Goal: Task Accomplishment & Management: Complete application form

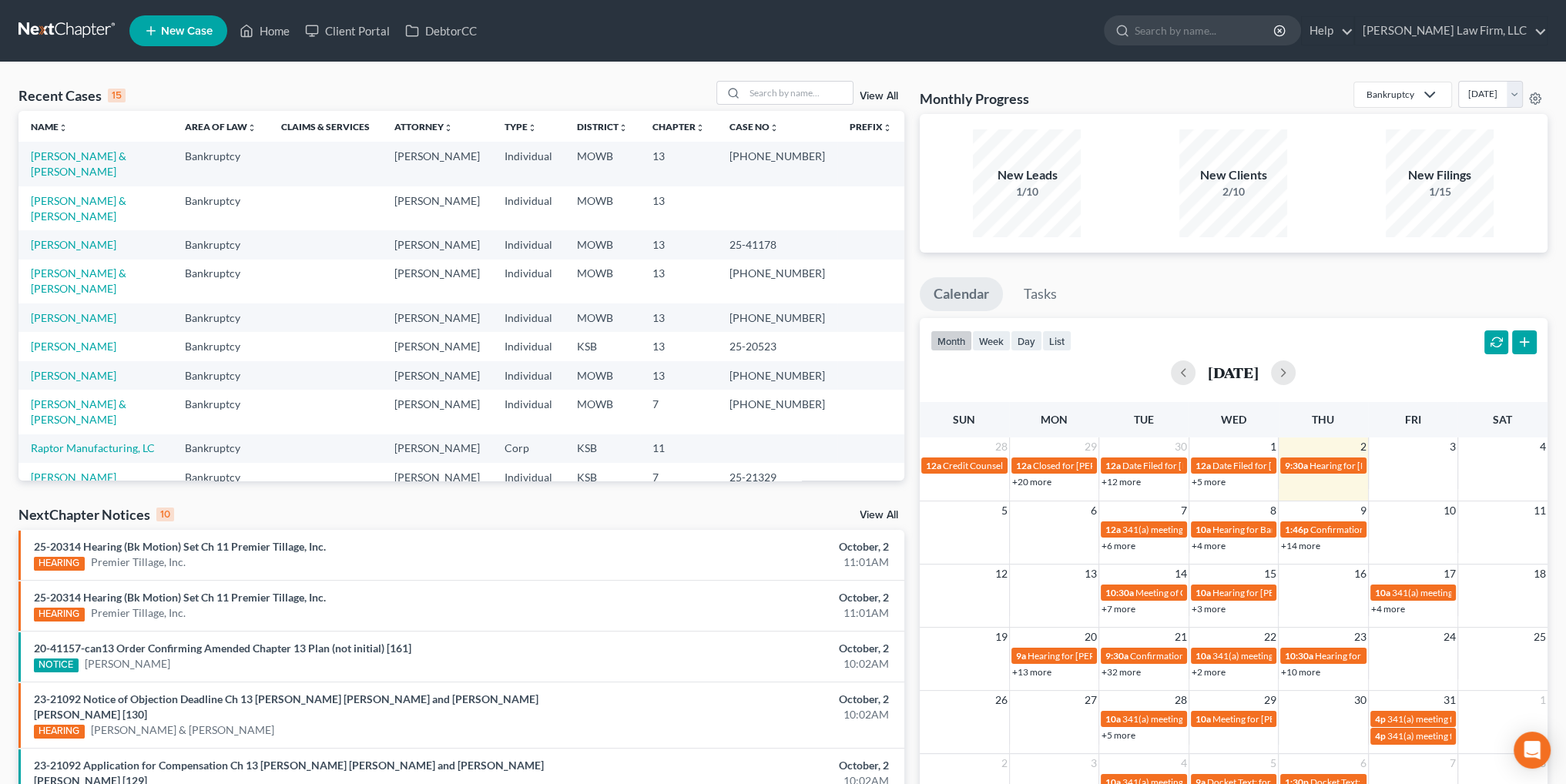
click at [81, 207] on td "[PERSON_NAME] & [PERSON_NAME]" at bounding box center [95, 209] width 154 height 44
click at [83, 197] on link "[PERSON_NAME] & [PERSON_NAME]" at bounding box center [78, 208] width 95 height 28
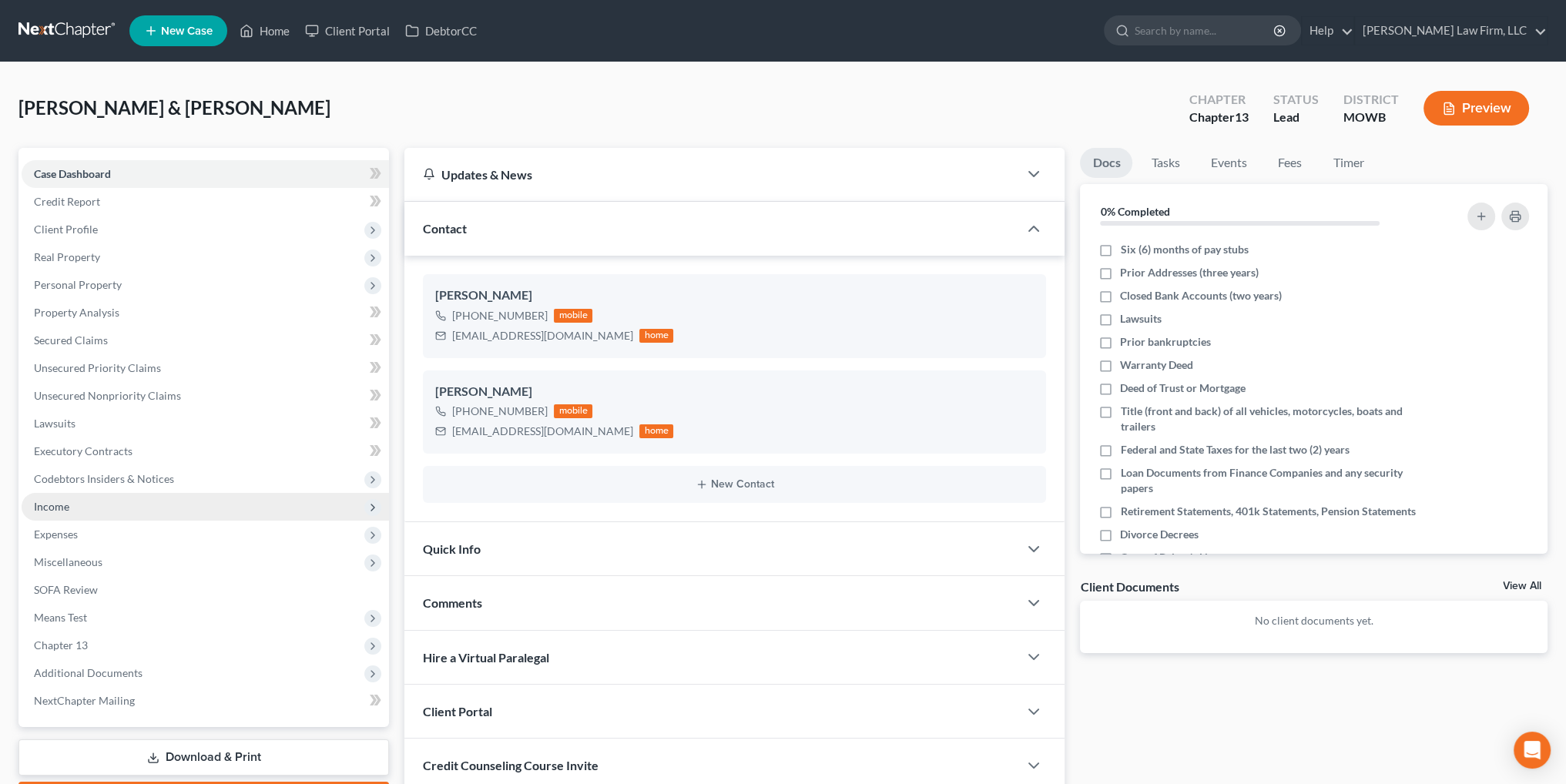
click at [49, 506] on span "Income" at bounding box center [52, 506] width 36 height 13
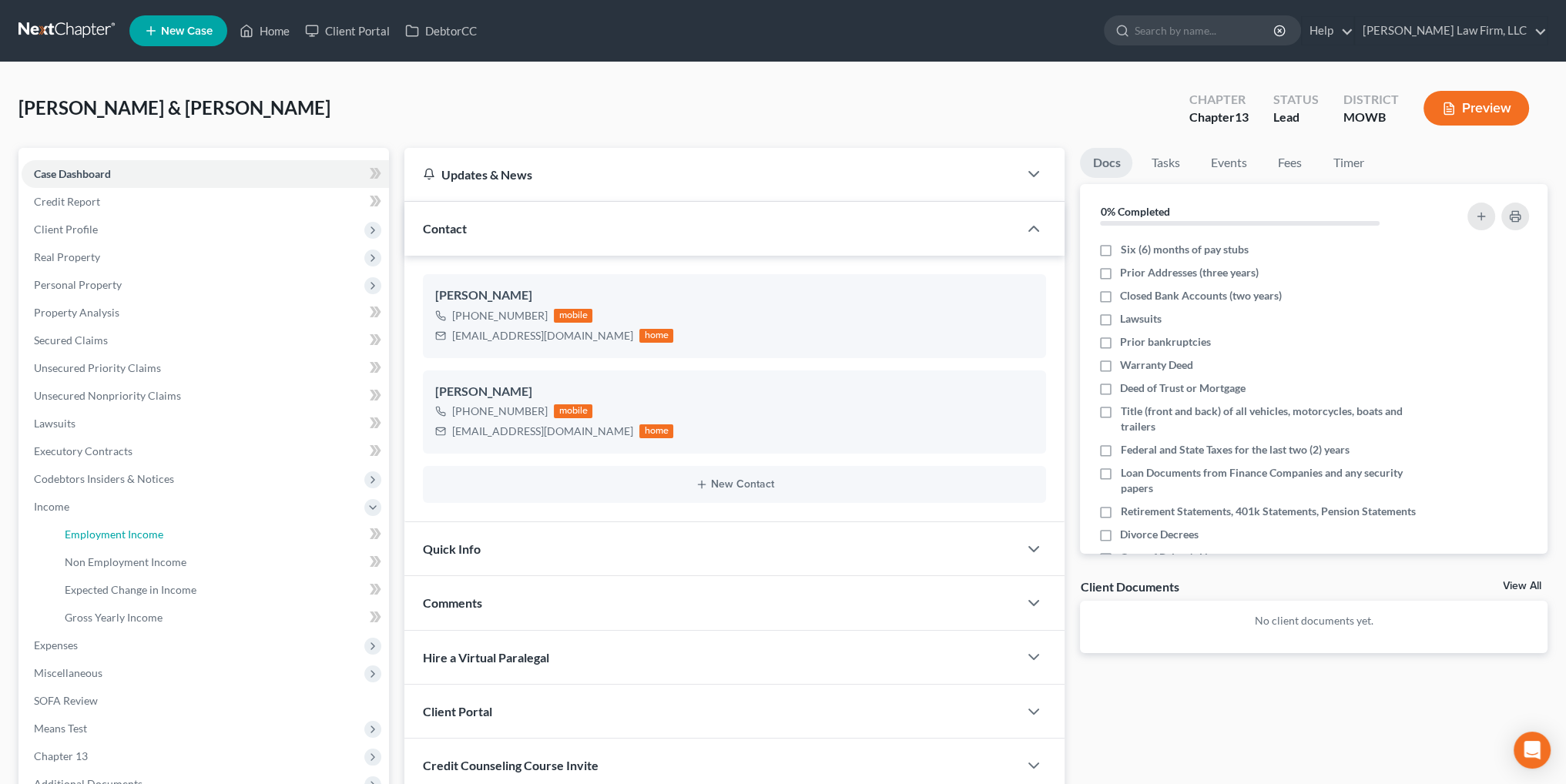
click at [105, 534] on span "Employment Income" at bounding box center [114, 534] width 99 height 13
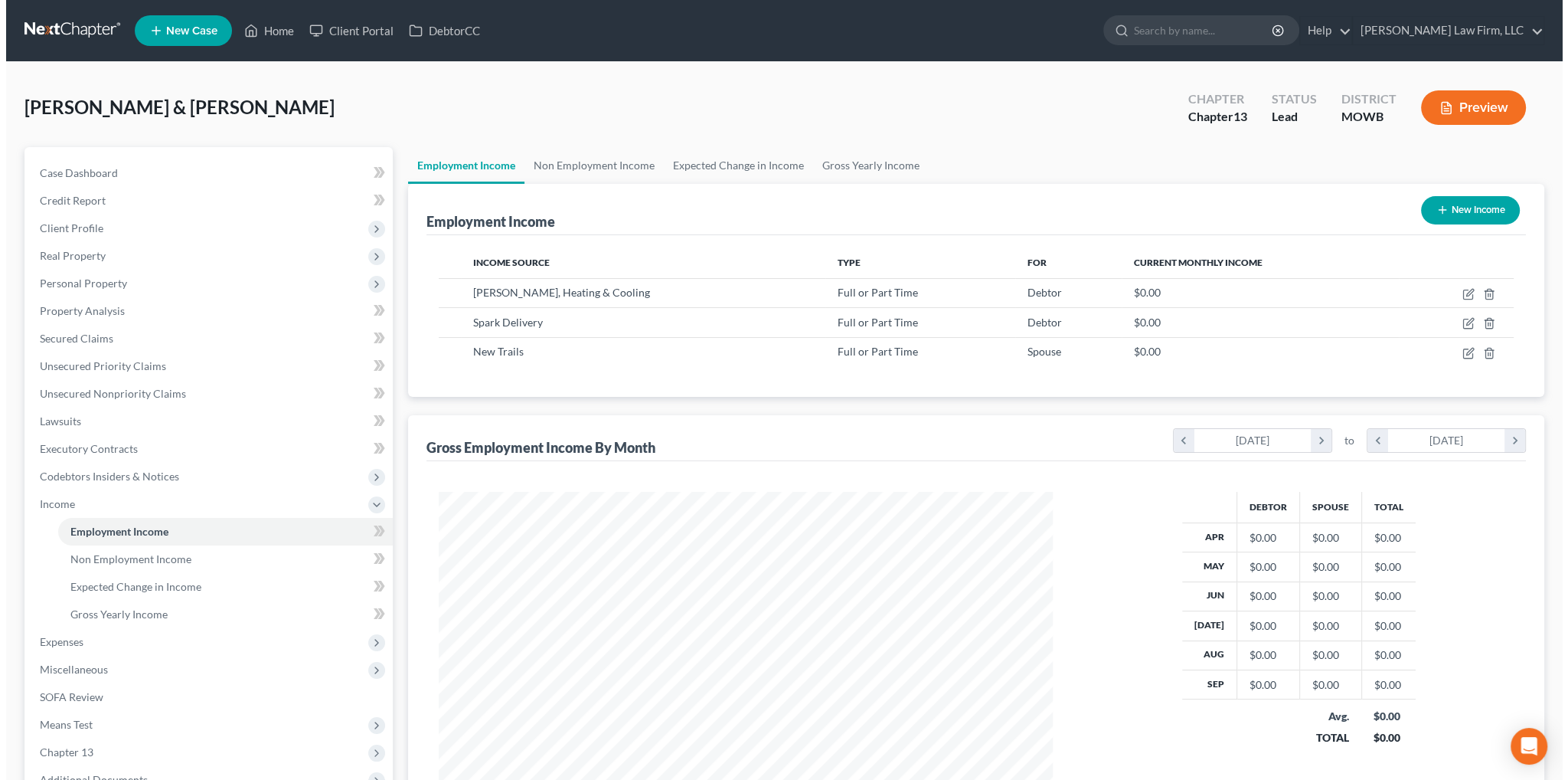
scroll to position [307, 644]
click at [1454, 199] on button "New Income" at bounding box center [1465, 210] width 99 height 28
select select "0"
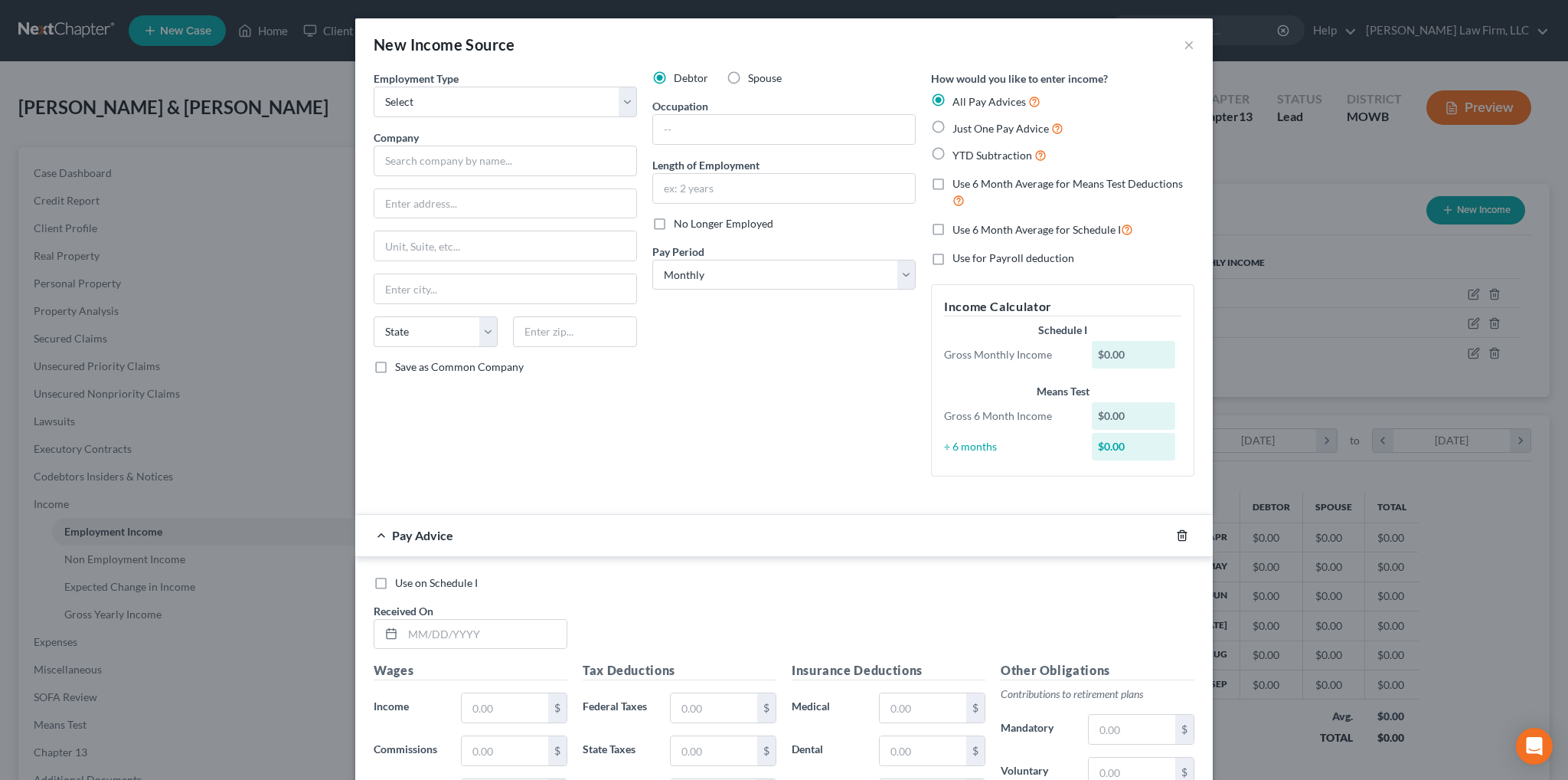
click at [1176, 533] on icon "button" at bounding box center [1182, 535] width 12 height 12
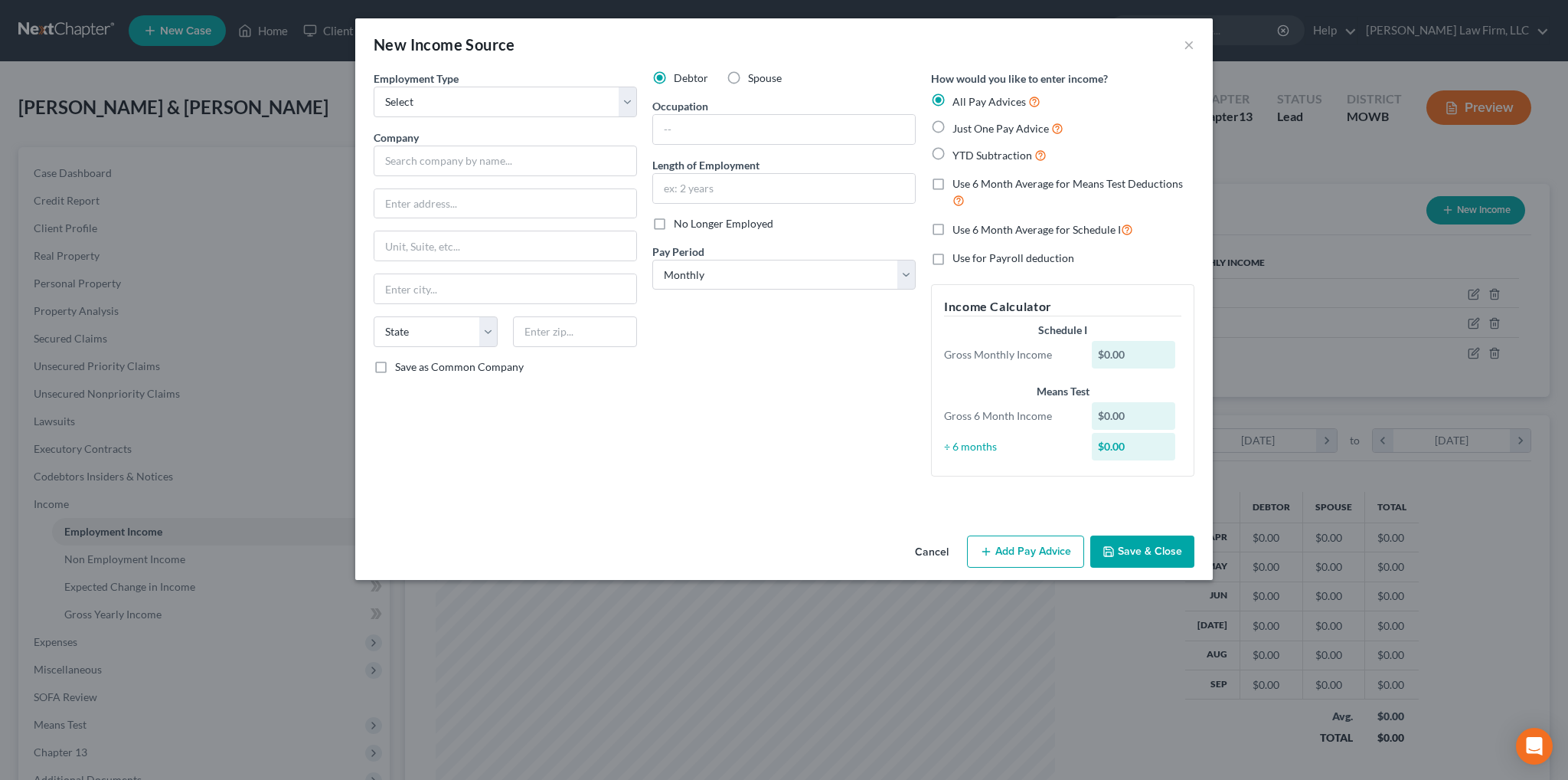
click at [952, 184] on label "Use 6 Month Average for Means Test Deductions" at bounding box center [1074, 192] width 242 height 33
click at [958, 184] on input "Use 6 Month Average for Means Test Deductions" at bounding box center [963, 181] width 10 height 10
checkbox input "true"
click at [1014, 552] on button "Add Pay Advice" at bounding box center [1025, 551] width 117 height 32
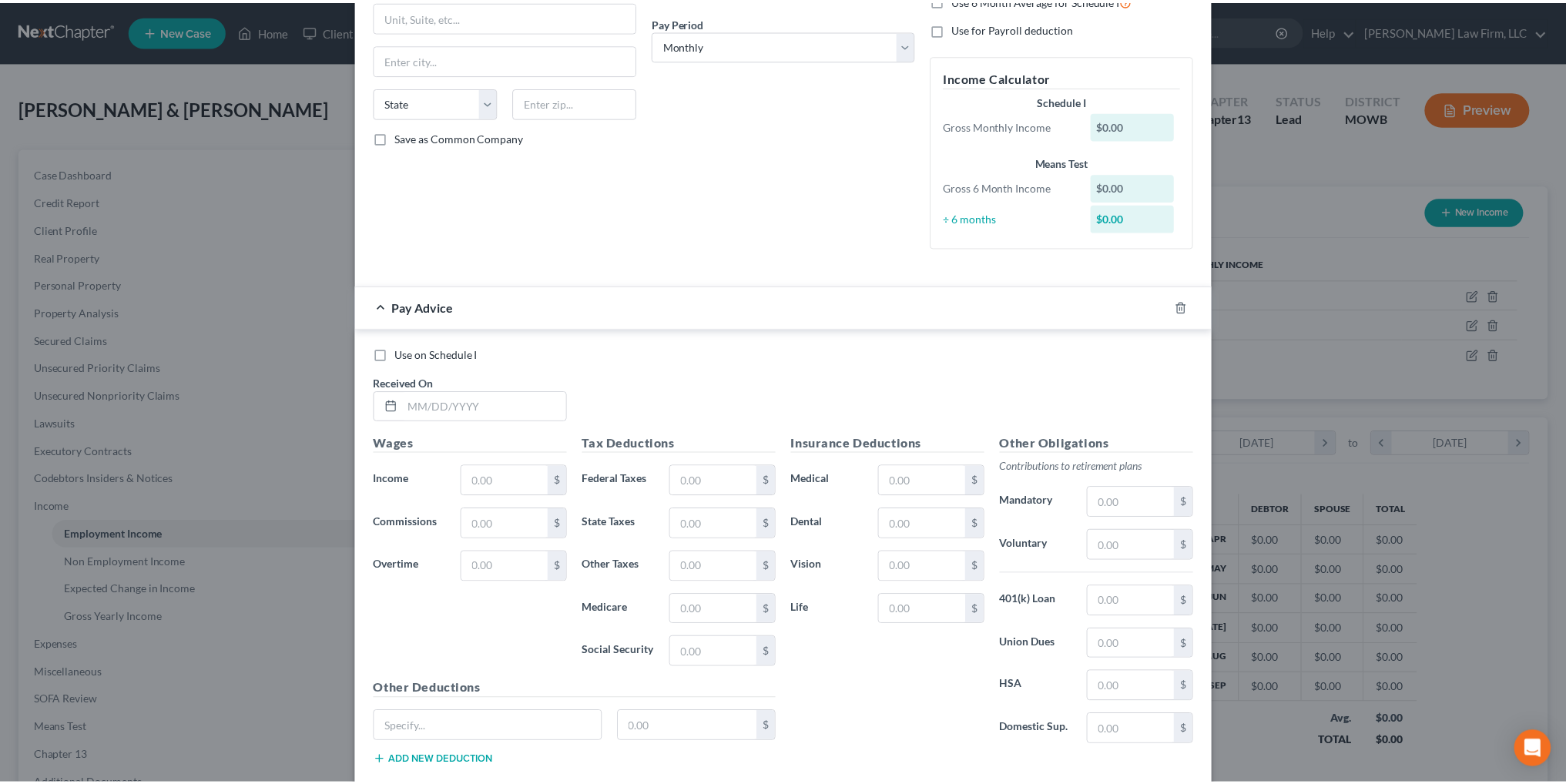
scroll to position [0, 0]
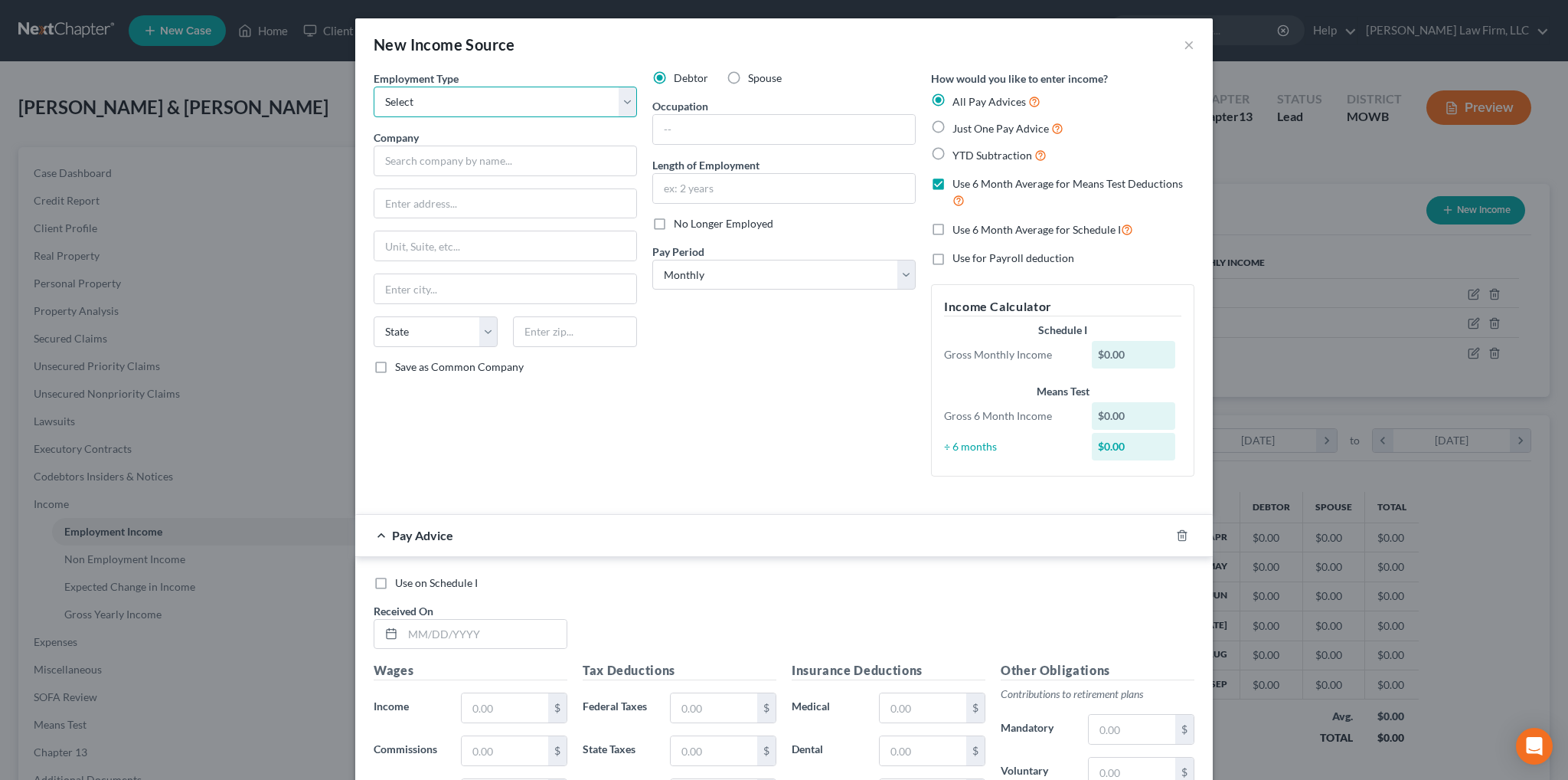
click at [444, 99] on select "Select Full or [DEMOGRAPHIC_DATA] Employment Self Employment" at bounding box center [505, 102] width 263 height 30
select select "1"
click at [373, 86] on select "Select Full or [DEMOGRAPHIC_DATA] Employment Self Employment" at bounding box center [505, 102] width 263 height 30
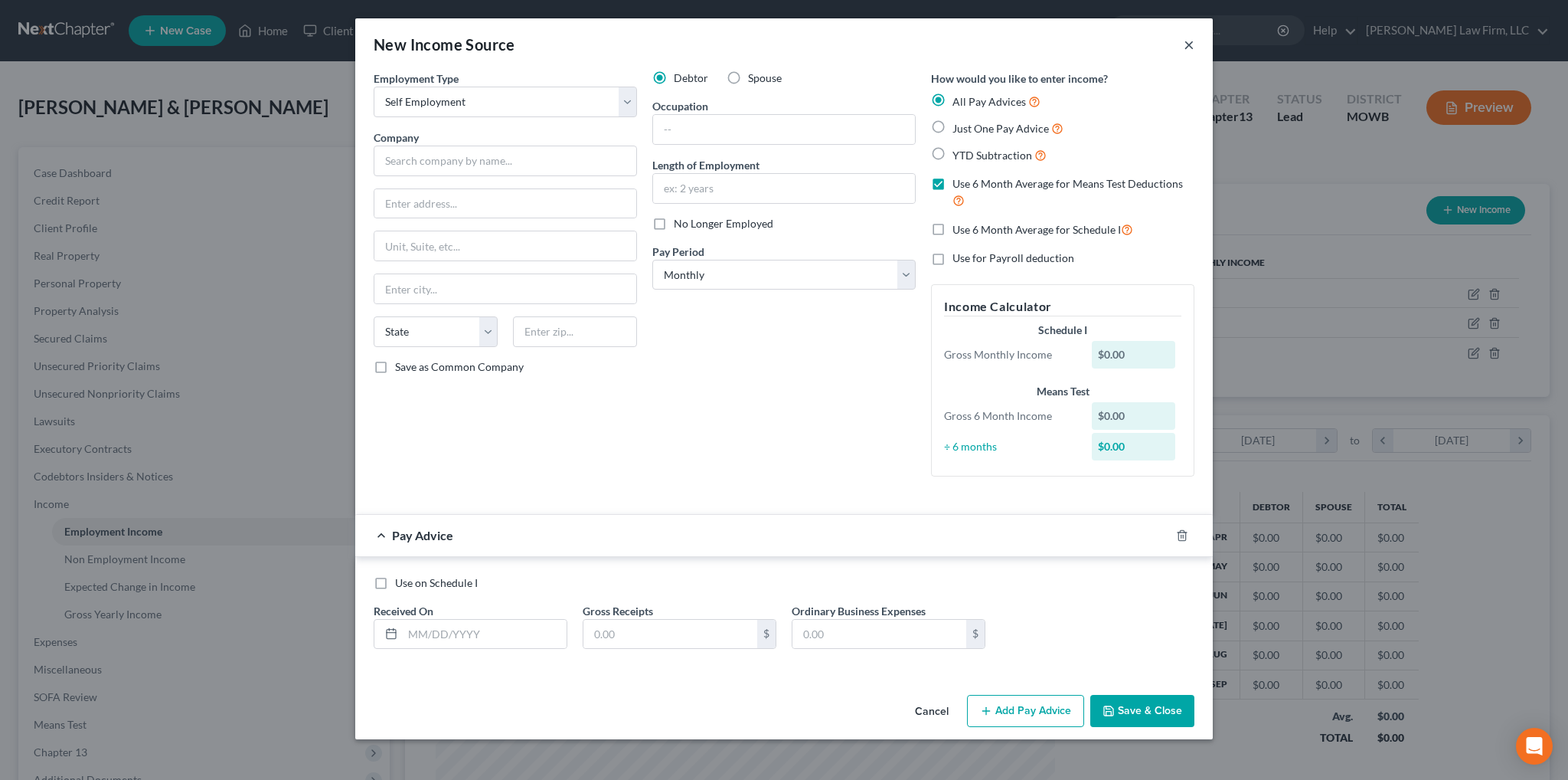
click at [1189, 51] on button "×" at bounding box center [1189, 45] width 11 height 19
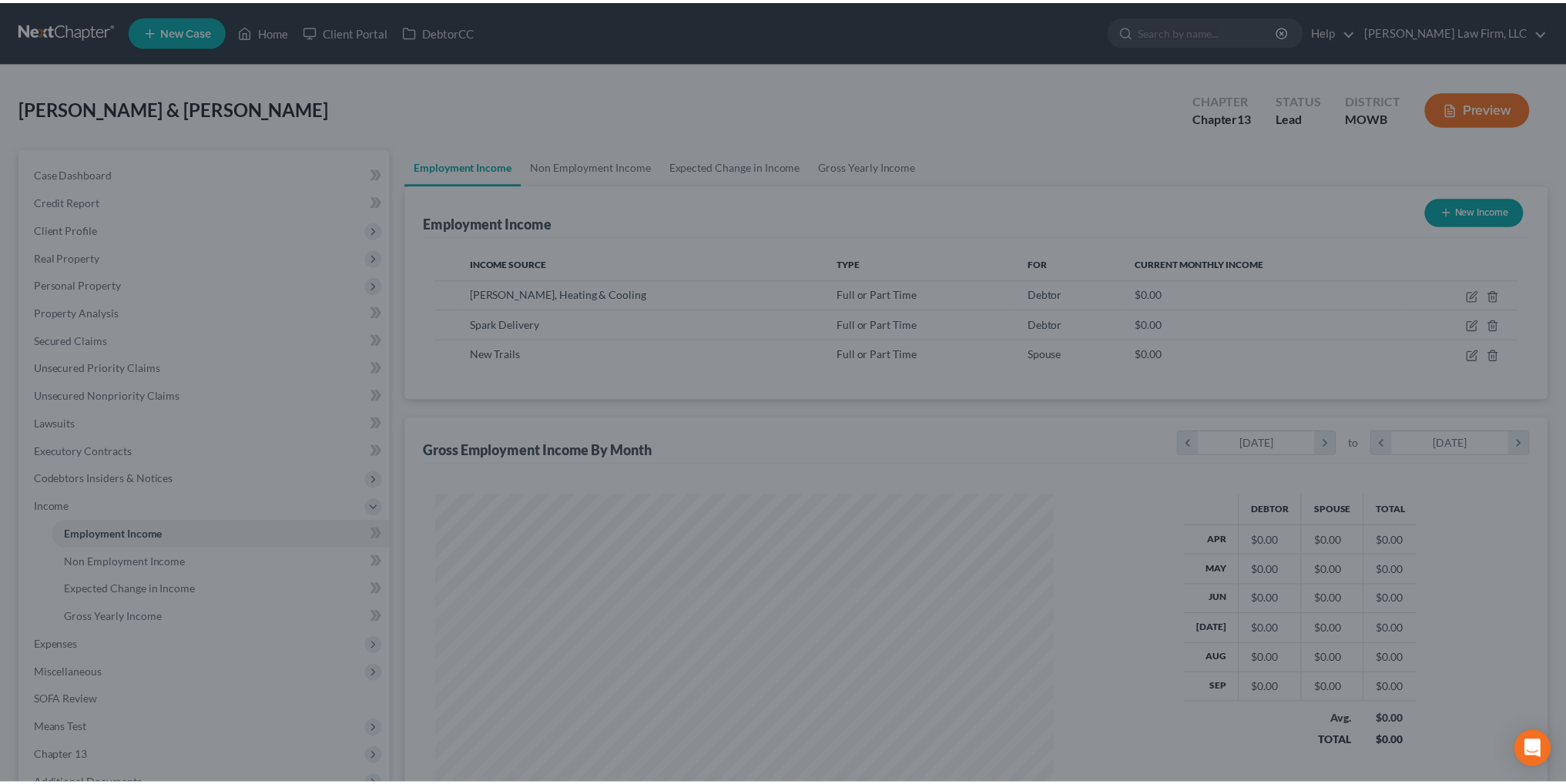
scroll to position [769677, 769609]
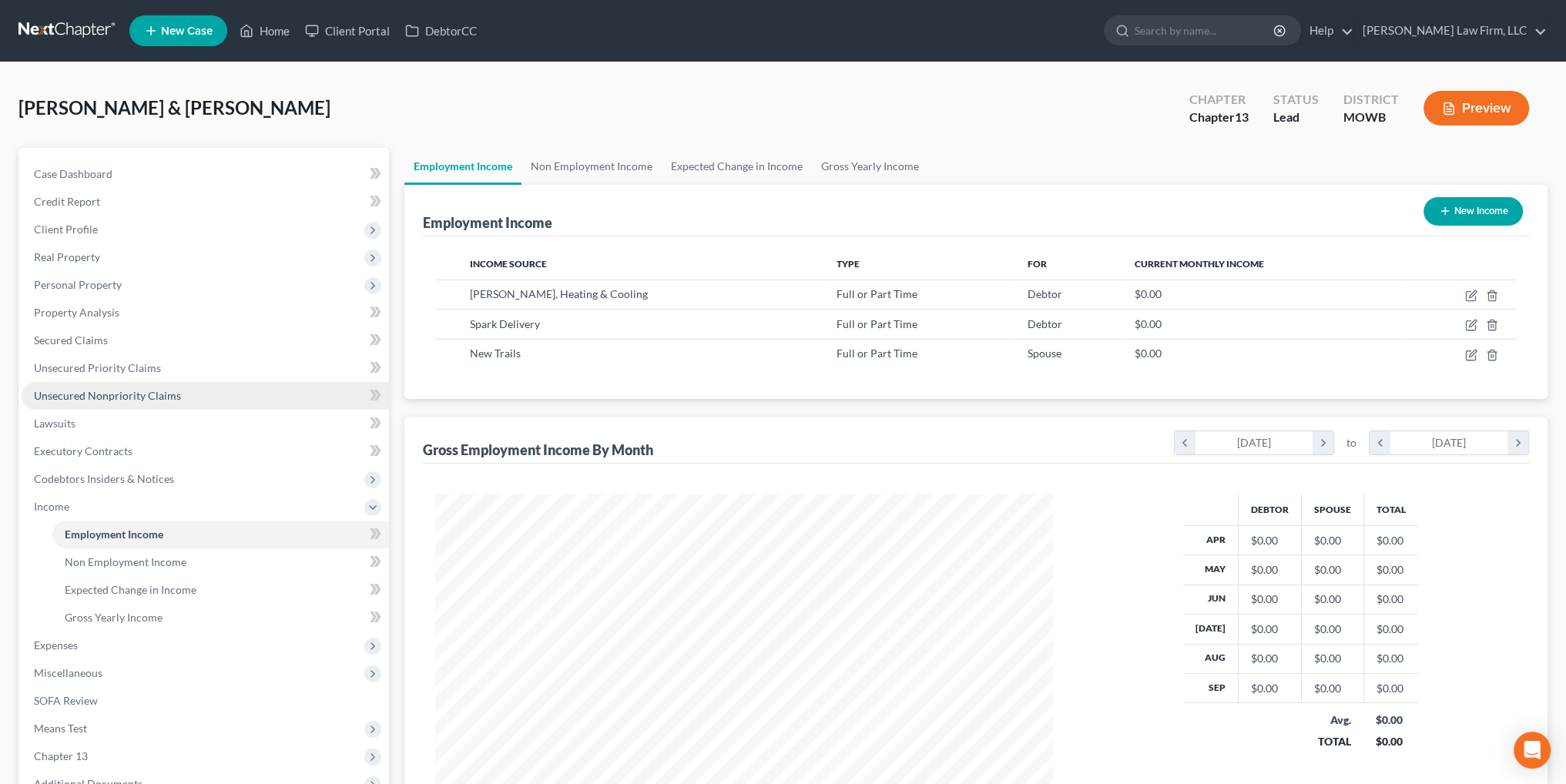
click at [89, 395] on span "Unsecured Nonpriority Claims" at bounding box center [107, 395] width 147 height 13
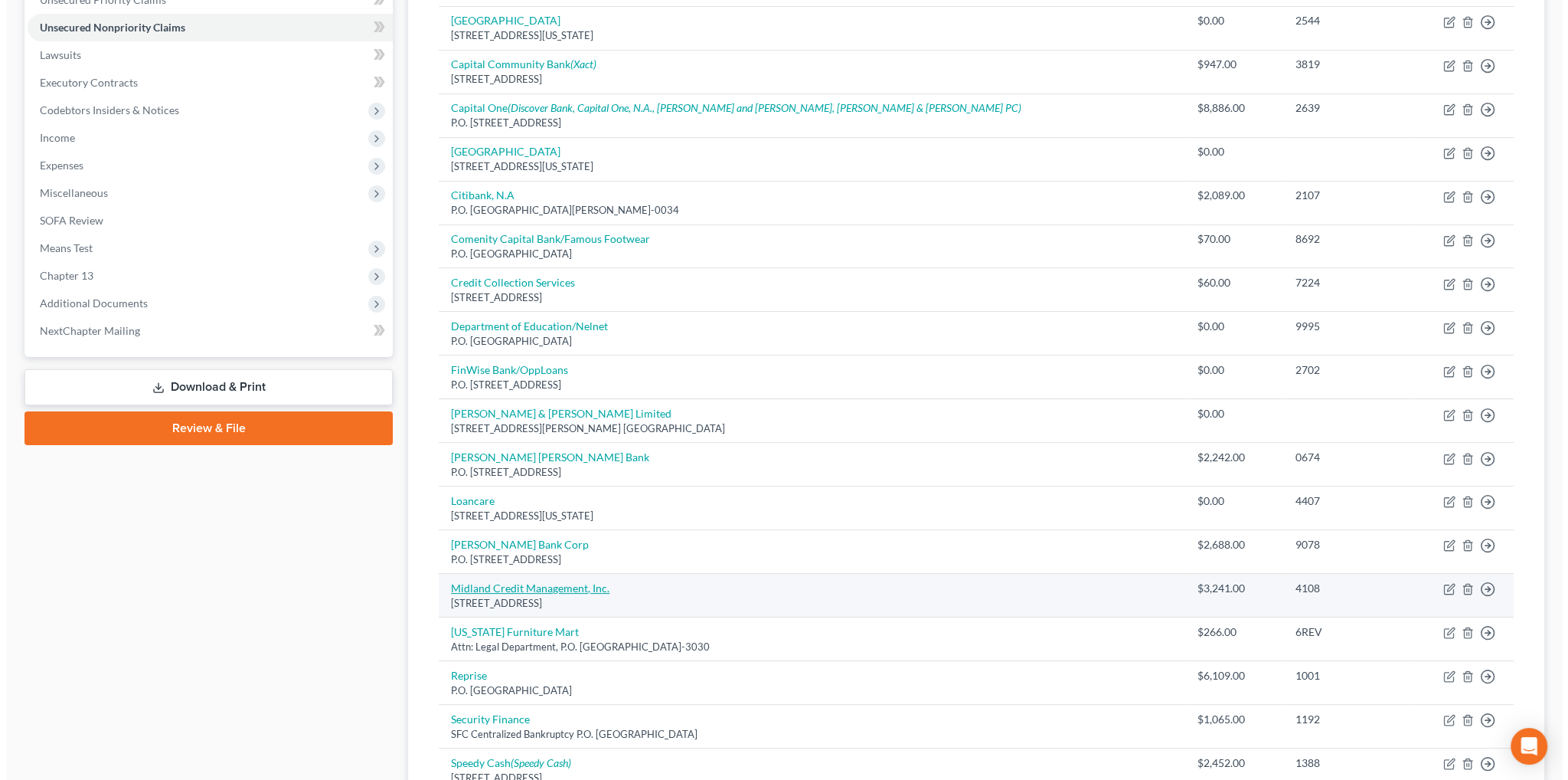
scroll to position [383, 0]
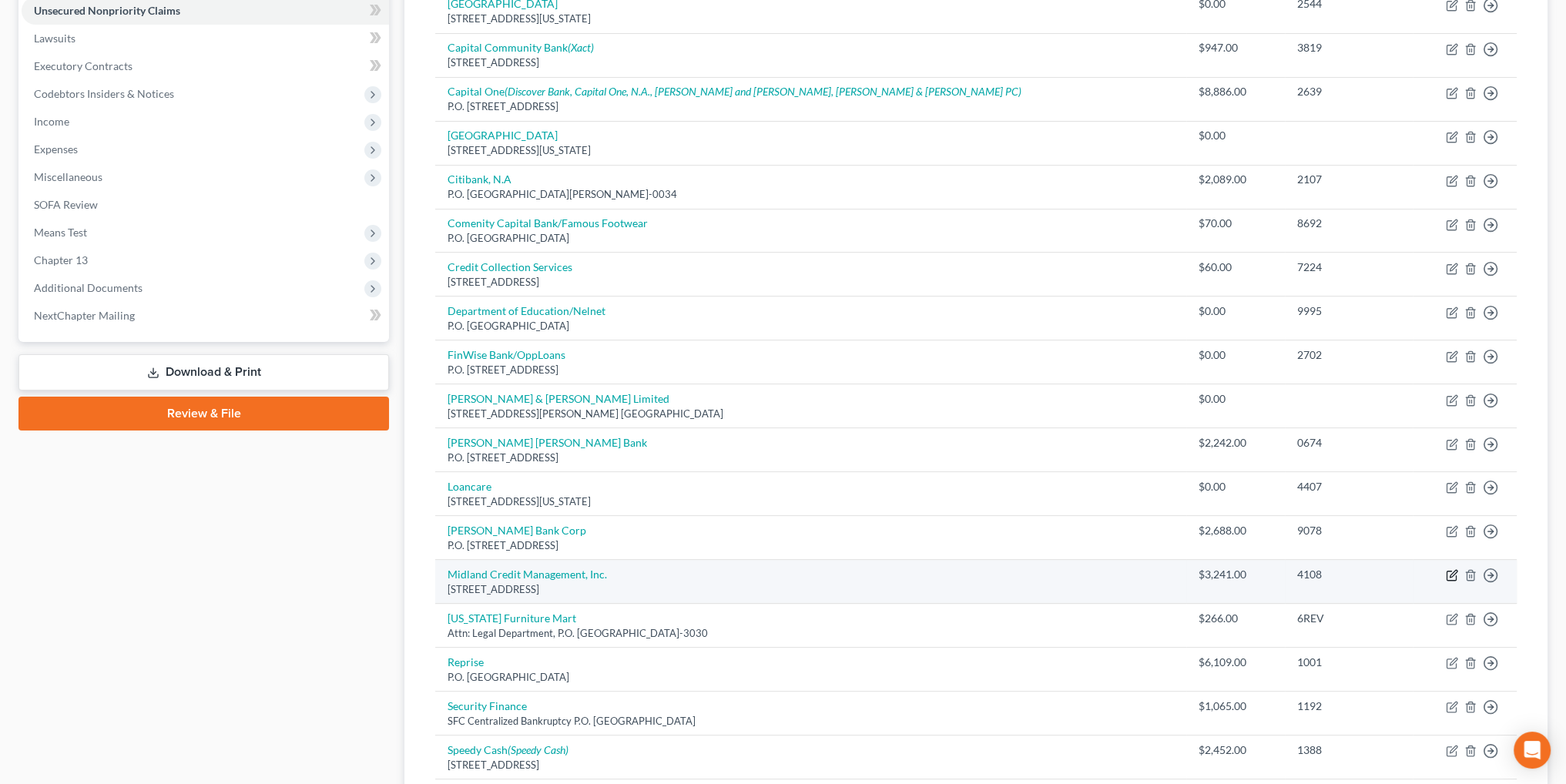
click at [1448, 576] on icon "button" at bounding box center [1452, 575] width 12 height 12
select select "4"
select select "1"
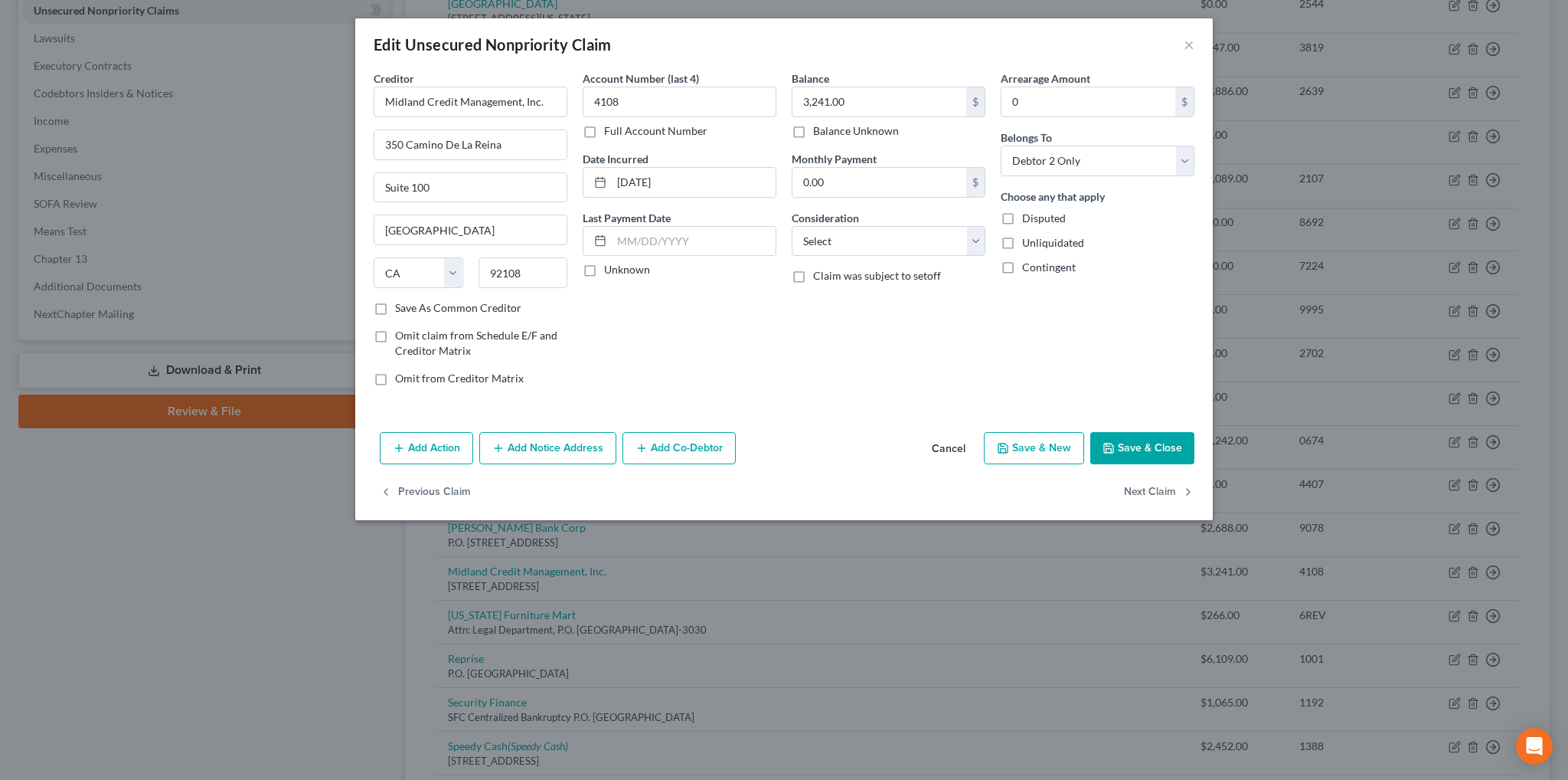
click at [560, 451] on button "Add Notice Address" at bounding box center [548, 448] width 137 height 32
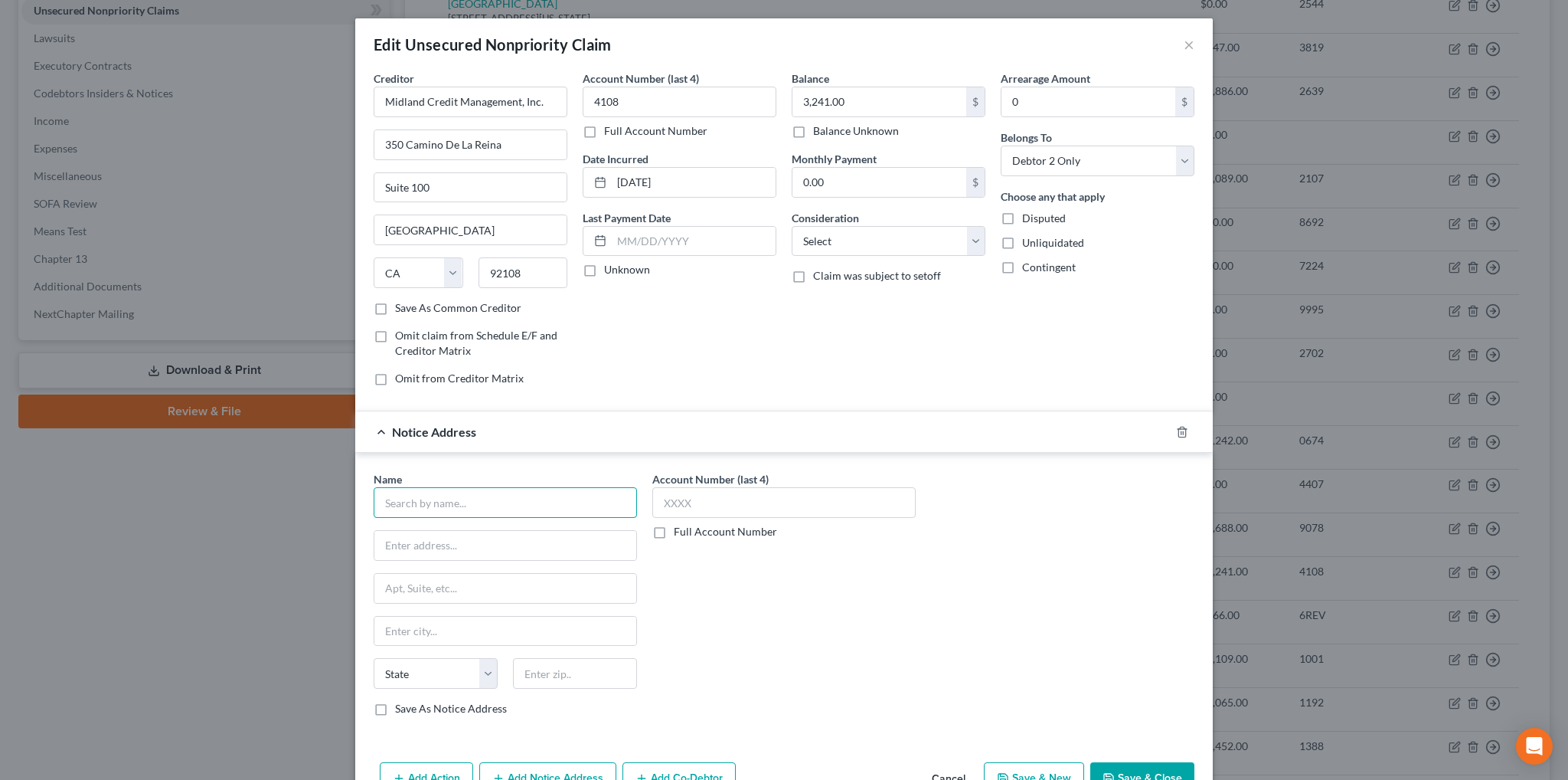
click at [466, 497] on input "text" at bounding box center [505, 502] width 263 height 30
type input "M"
click at [508, 506] on input "Comenity Capital Bank" at bounding box center [505, 502] width 263 height 30
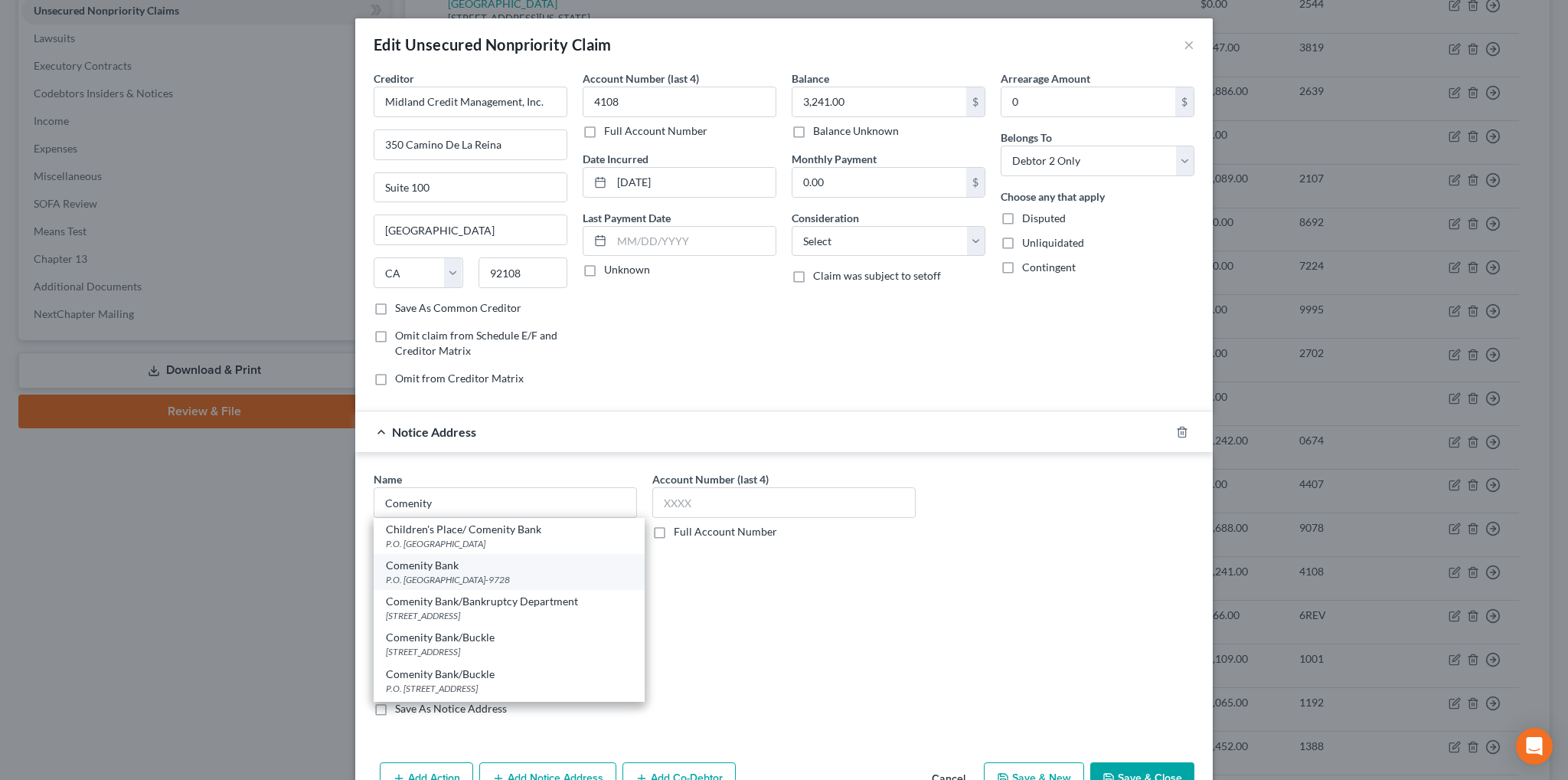
click at [434, 563] on div "Comenity Bank" at bounding box center [509, 566] width 246 height 15
type input "Comenity Bank"
type input "P.O. Box 659728"
type input "San Antonio"
select select "45"
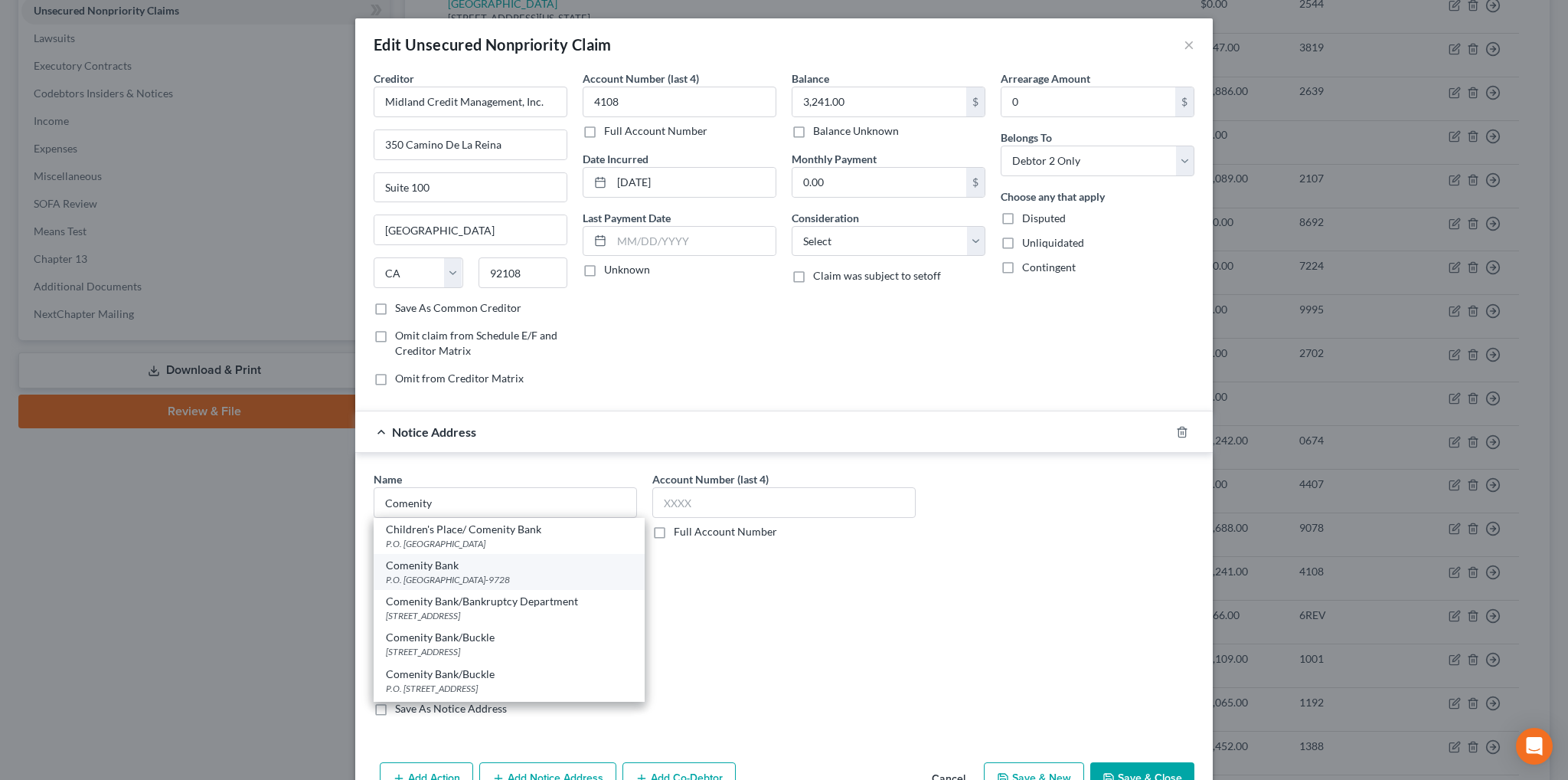
type input "76265-9728"
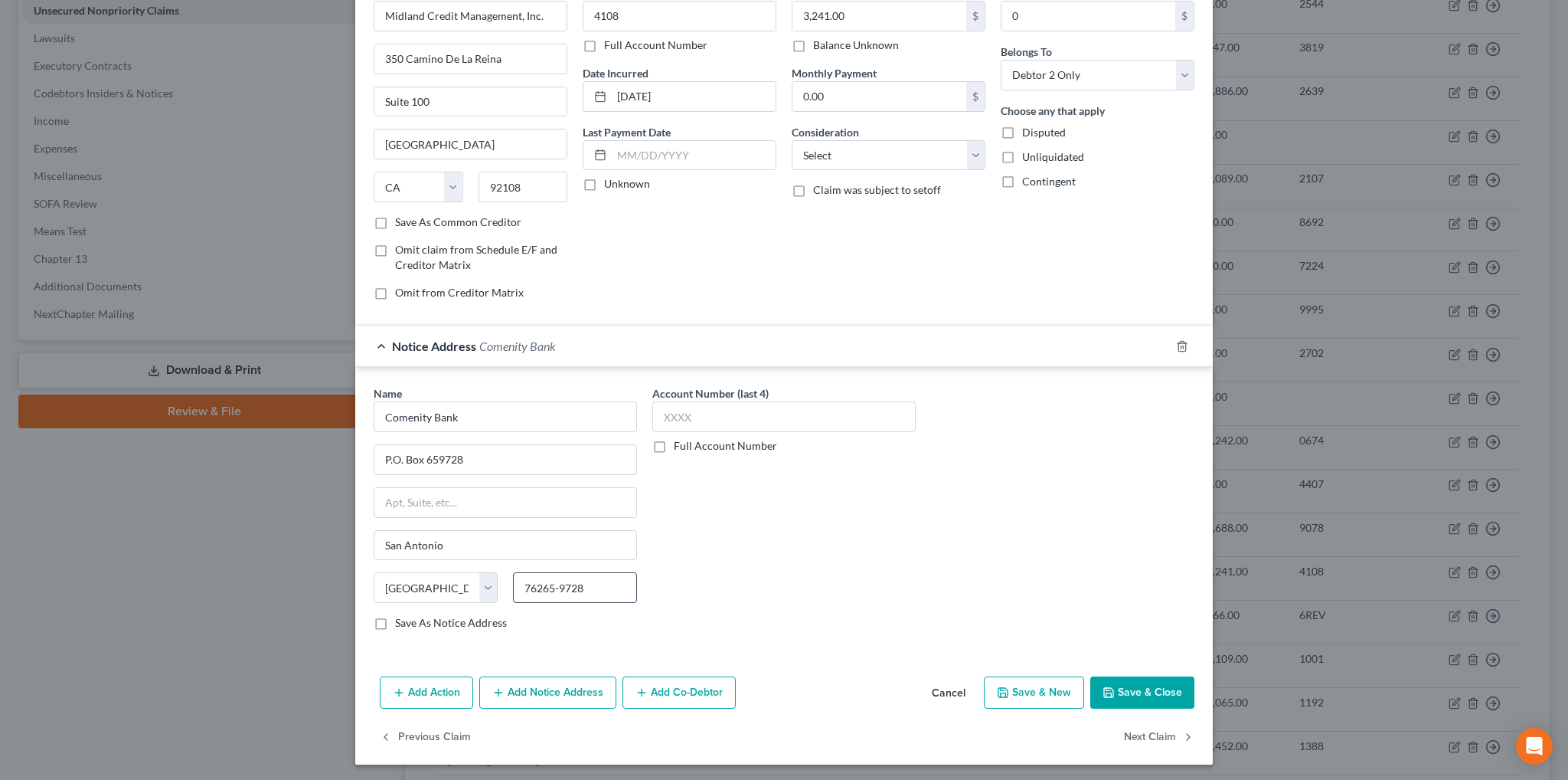
scroll to position [86, 0]
click at [537, 687] on button "Add Notice Address" at bounding box center [548, 693] width 137 height 32
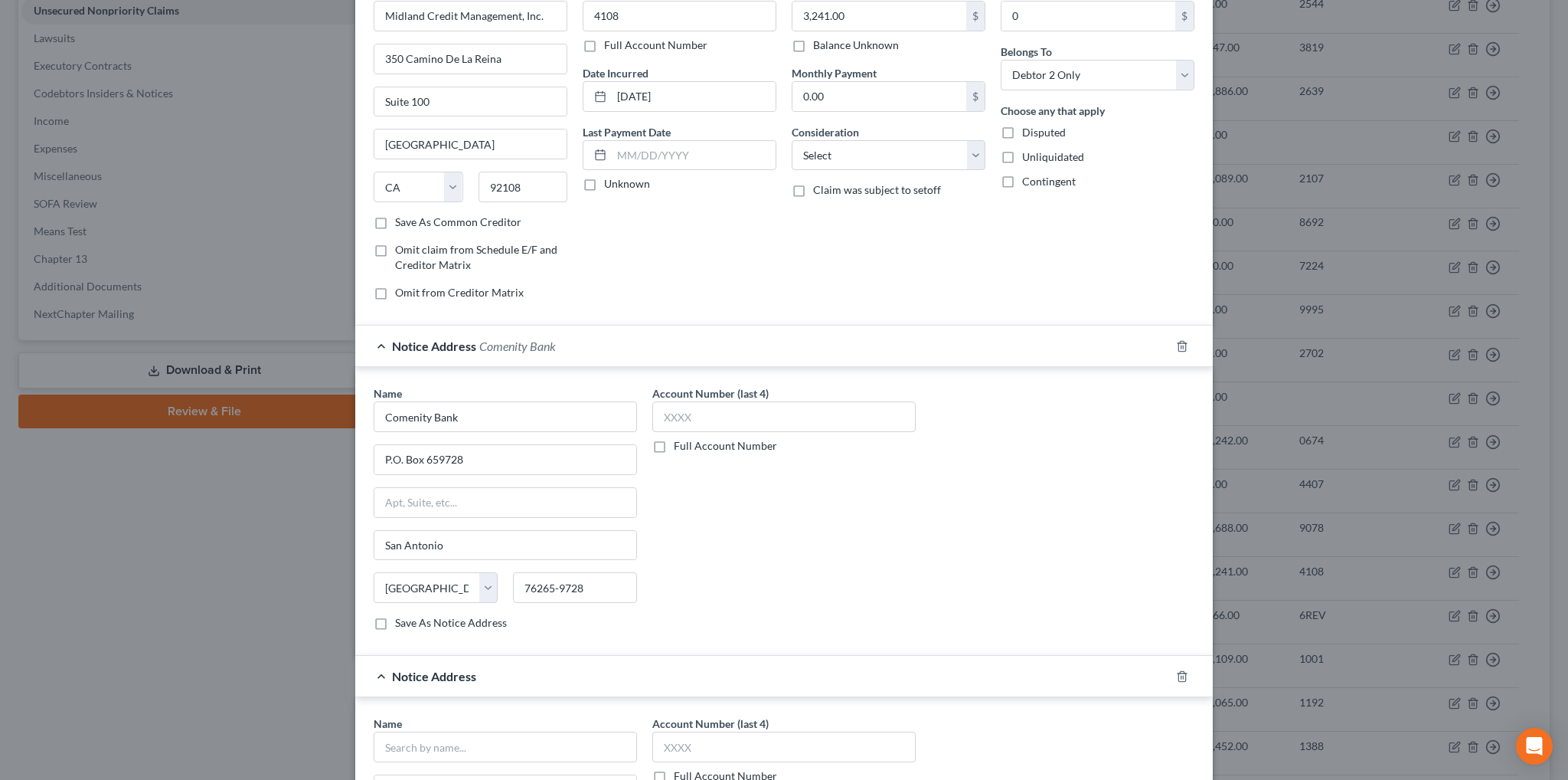
scroll to position [239, 0]
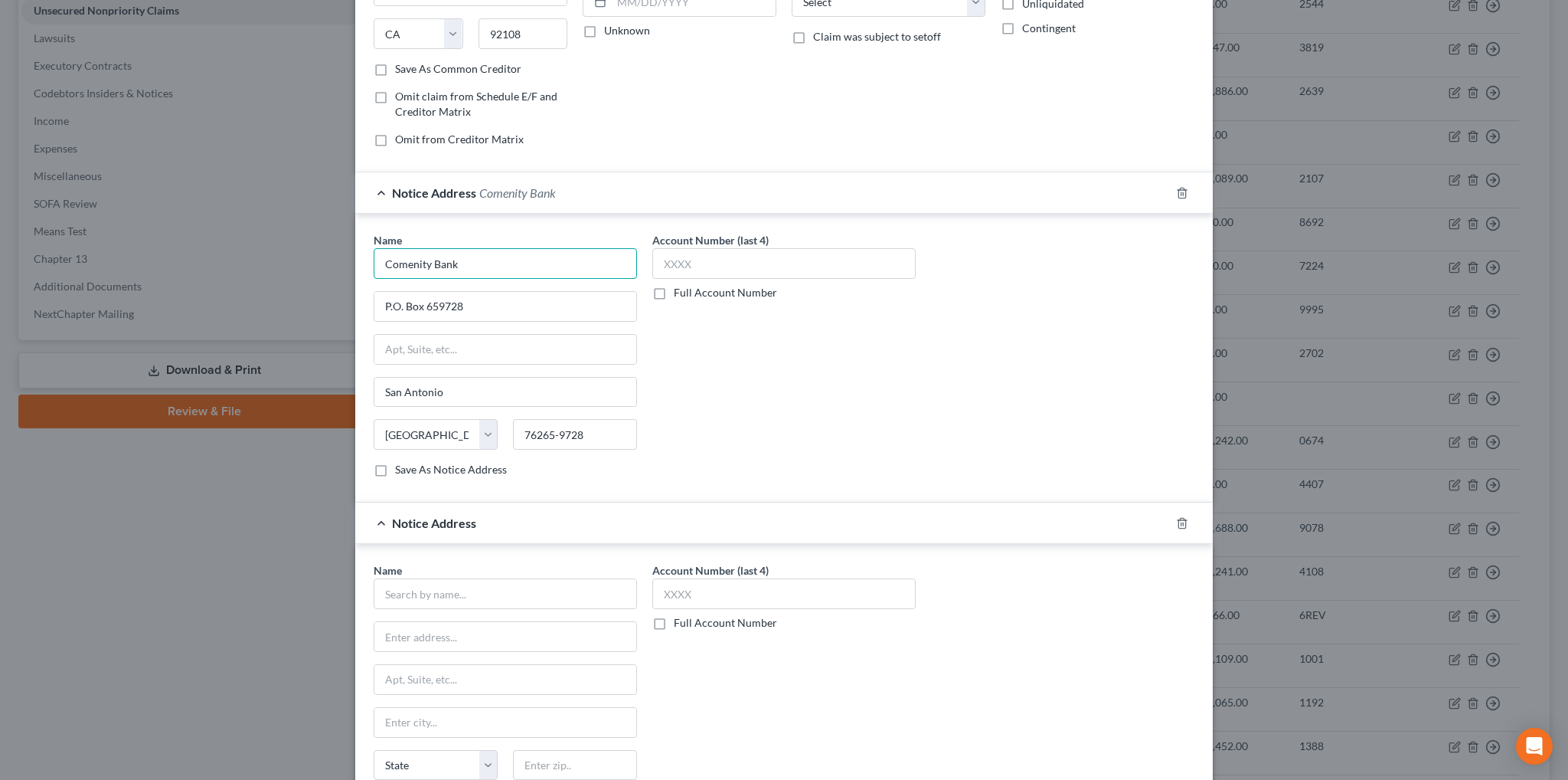
click at [474, 252] on input "Comenity Bank" at bounding box center [505, 263] width 263 height 30
type input "Comenity Bank/My Place Rewards"
click at [466, 589] on input "text" at bounding box center [505, 594] width 263 height 30
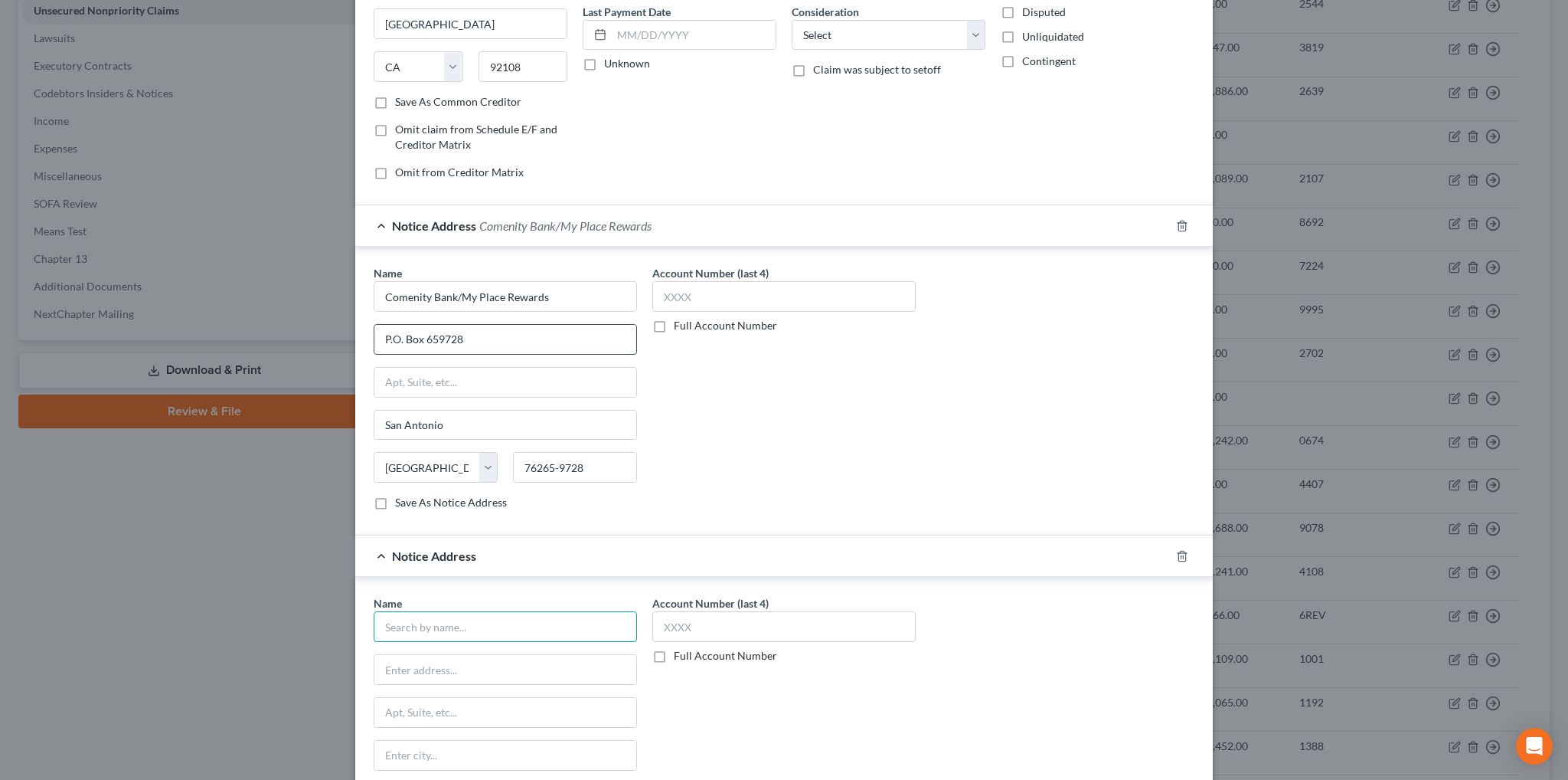
scroll to position [307, 0]
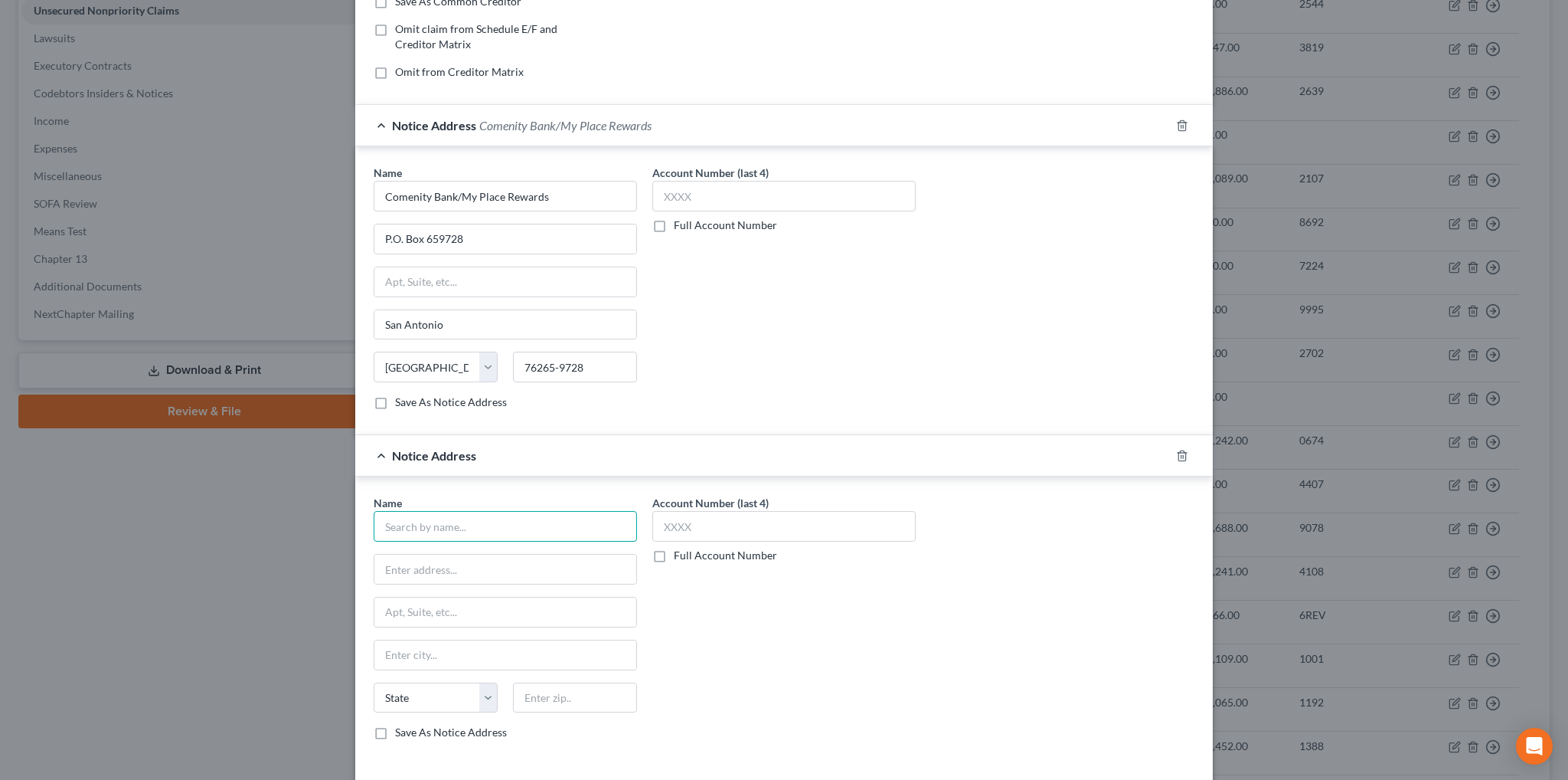
click at [456, 525] on input "text" at bounding box center [505, 526] width 263 height 30
type input "Midland Credit Management"
type input "[STREET_ADDRESS]"
click at [520, 601] on input "text" at bounding box center [505, 612] width 262 height 29
type input "Suite 20"
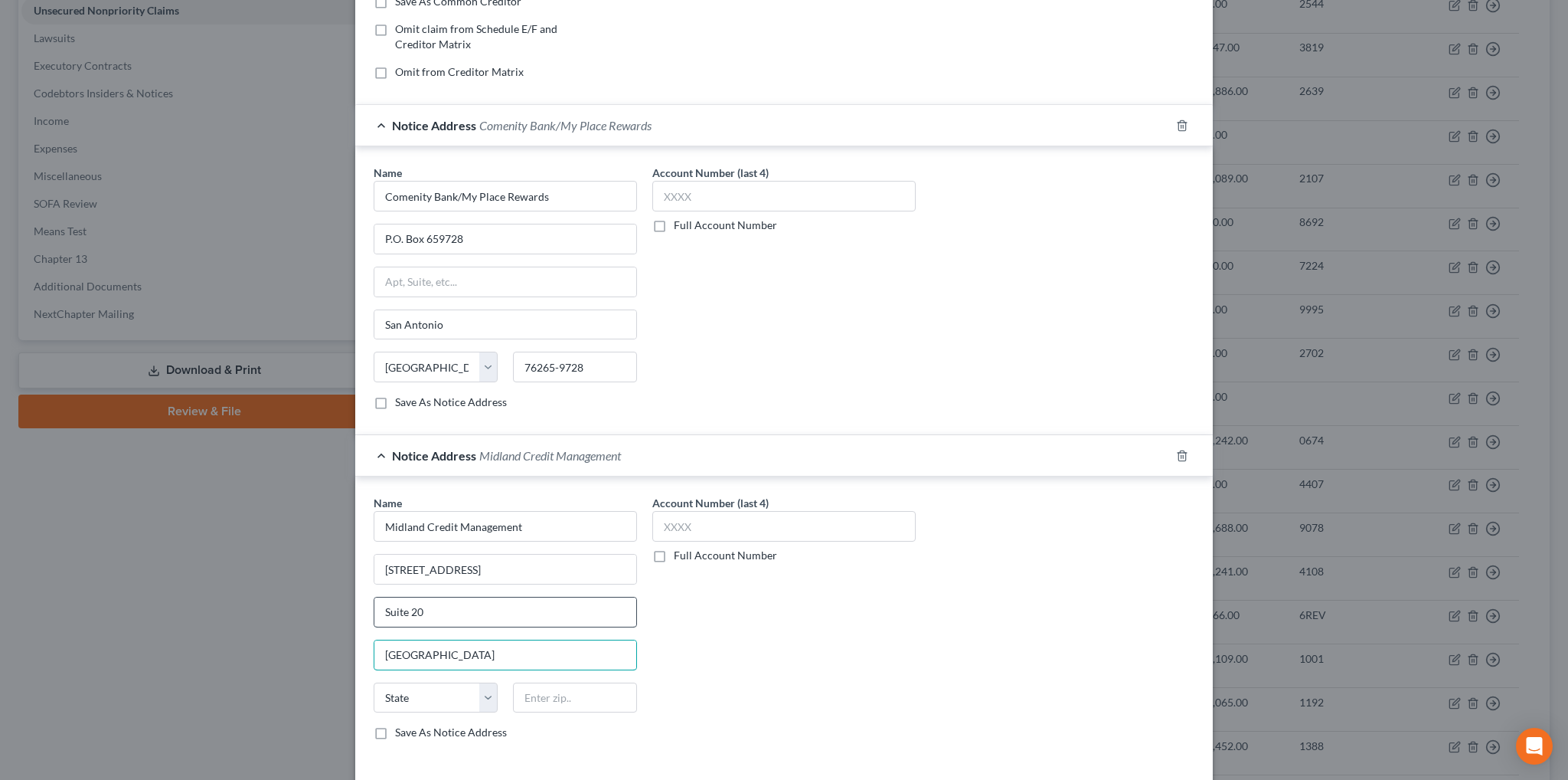
type input "[GEOGRAPHIC_DATA]"
select select "16"
type input "50265"
drag, startPoint x: 530, startPoint y: 522, endPoint x: 328, endPoint y: 528, distance: 202.1
click at [328, 528] on div "Edit Unsecured Nonpriority Claim × Creditor * Midland Credit Management, Inc. […" at bounding box center [784, 390] width 1568 height 780
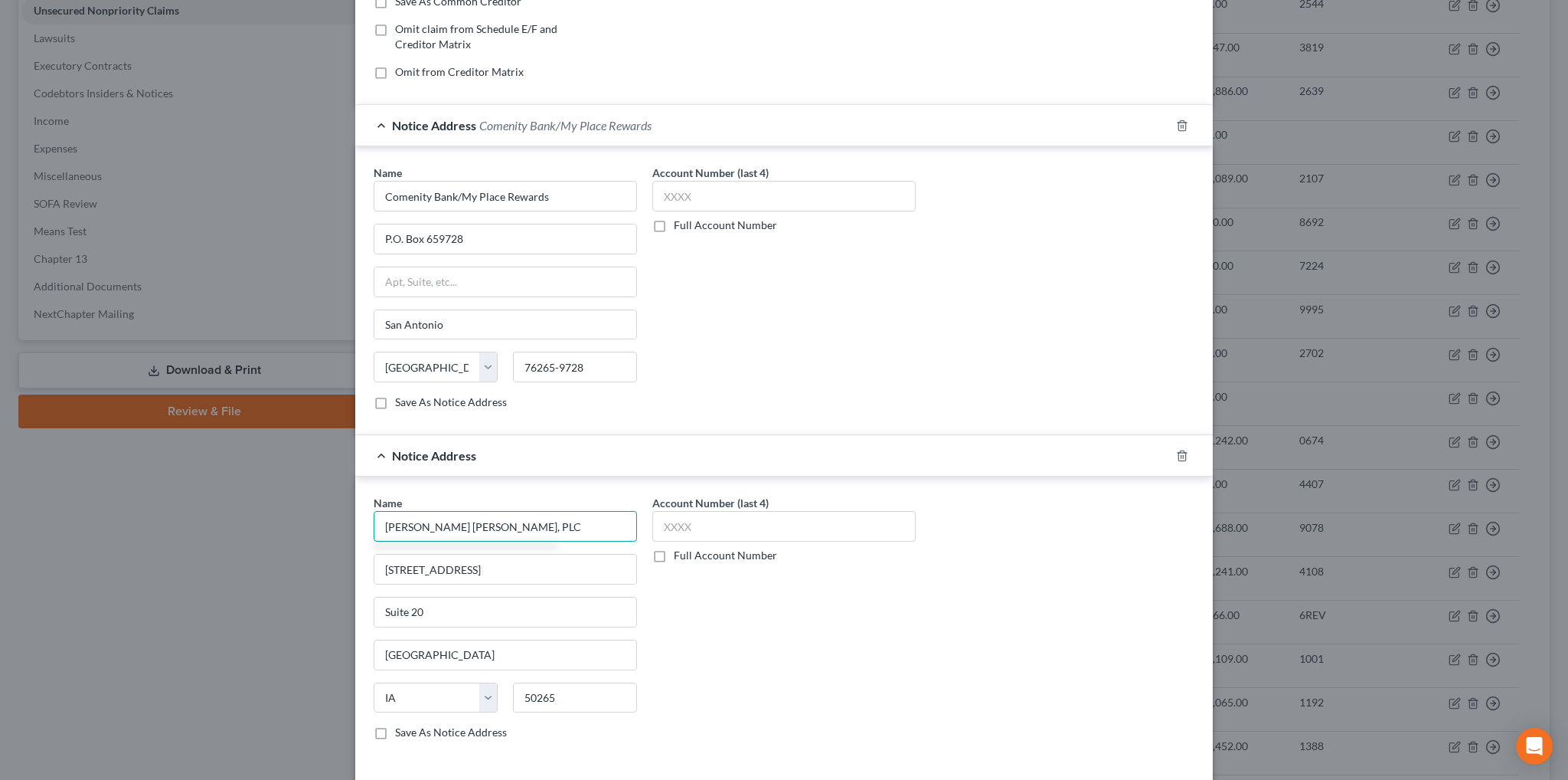
scroll to position [414, 0]
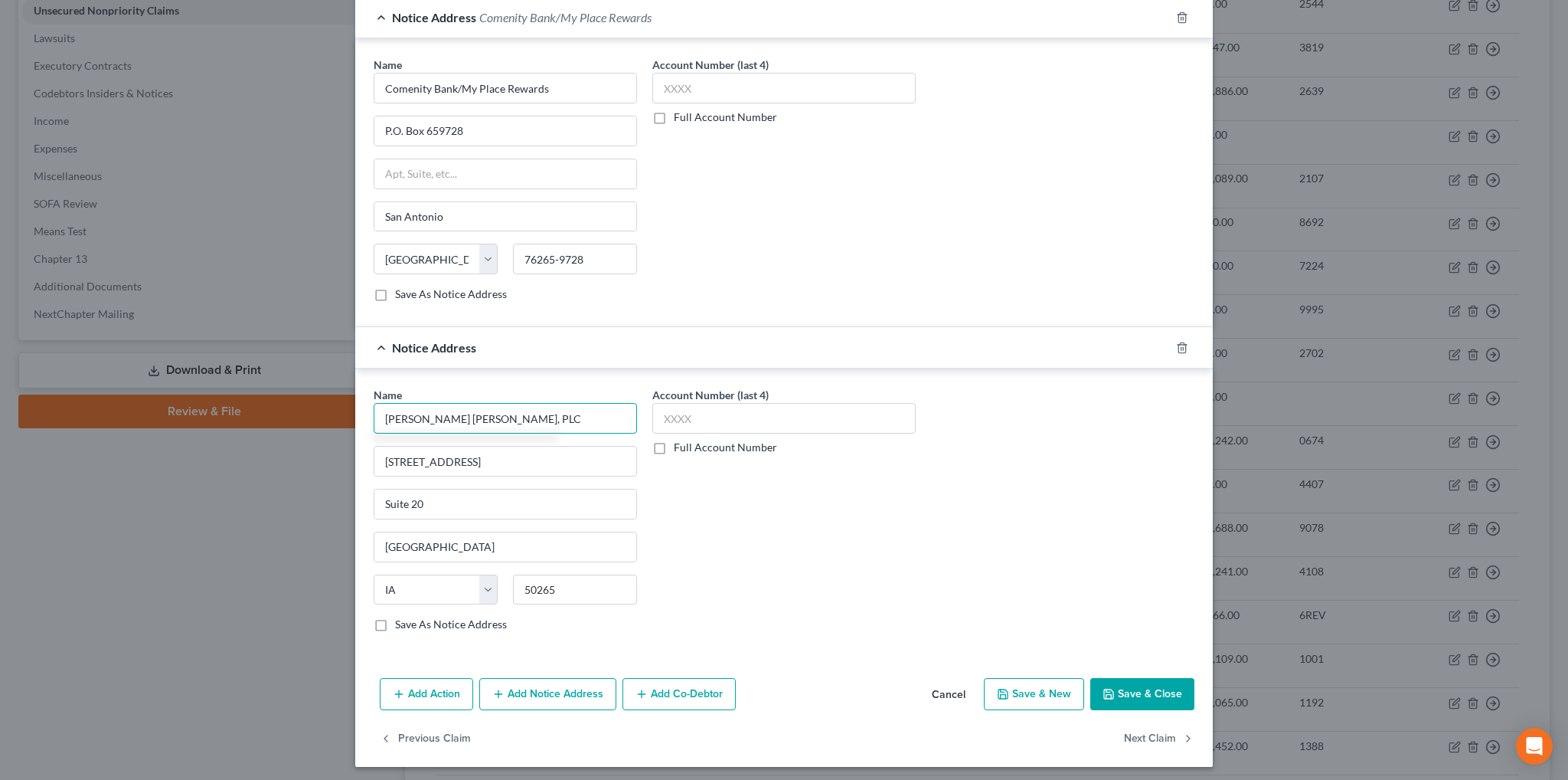
type input "[PERSON_NAME] [PERSON_NAME], PLC"
click at [549, 690] on button "Add Notice Address" at bounding box center [548, 694] width 137 height 32
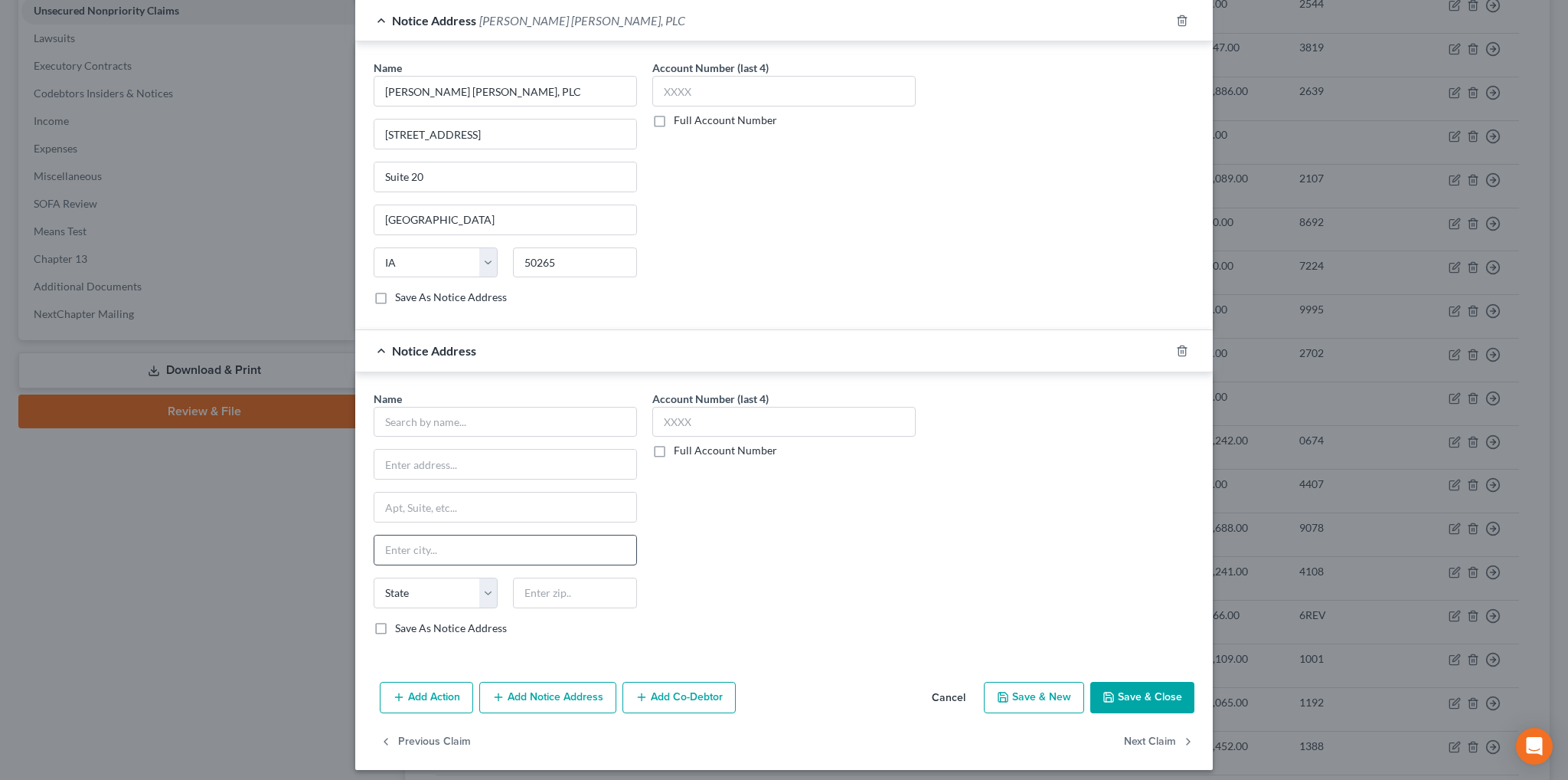
scroll to position [743, 0]
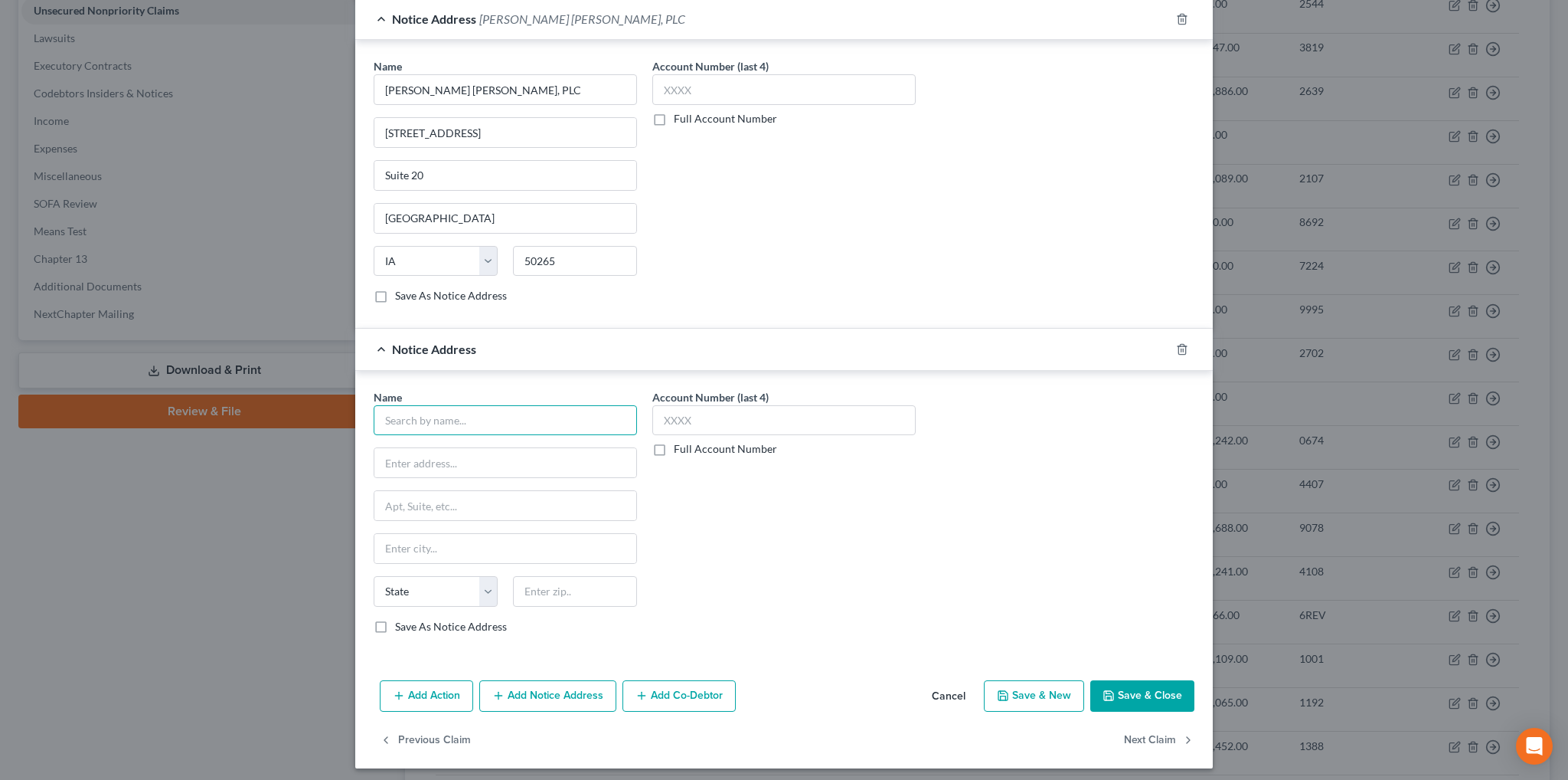
click at [465, 412] on input "text" at bounding box center [505, 420] width 263 height 30
click at [1176, 343] on icon "button" at bounding box center [1182, 349] width 12 height 12
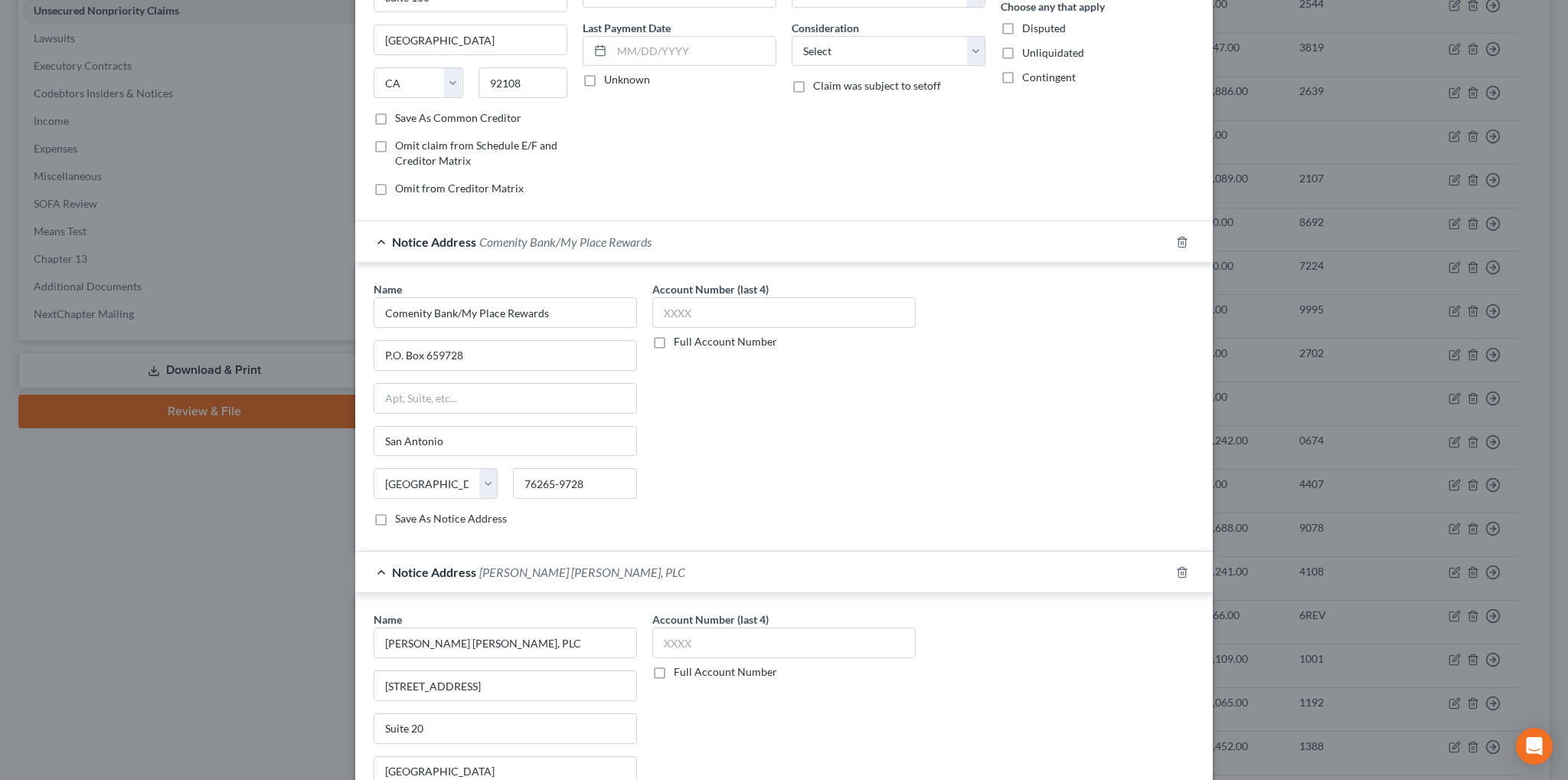
scroll to position [31, 0]
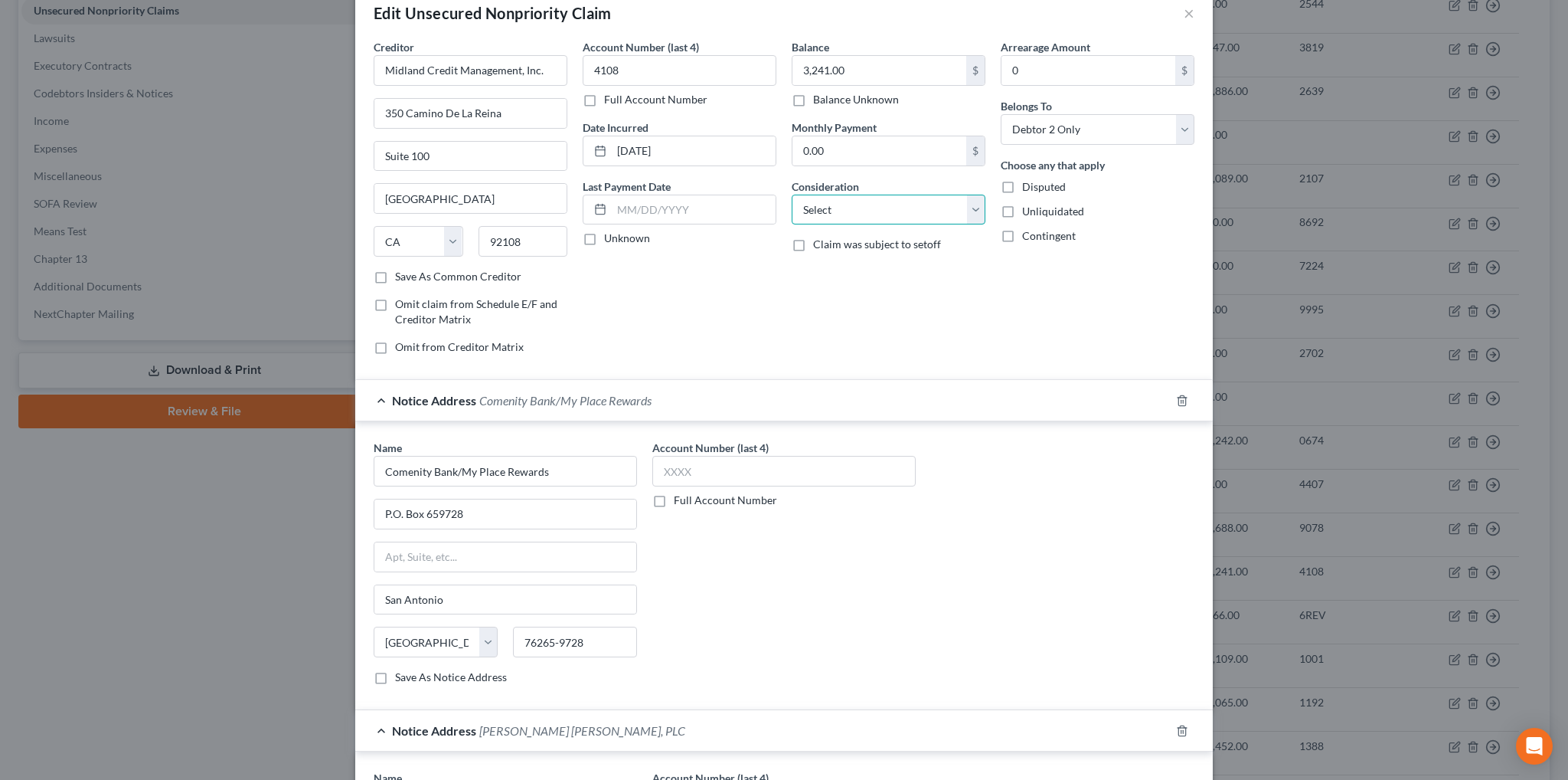
click at [968, 210] on select "Select Cable / Satellite Services Collection Agency Credit Card Debt Debt Couns…" at bounding box center [888, 210] width 194 height 30
select select "2"
click at [792, 195] on select "Select Cable / Satellite Services Collection Agency Credit Card Debt Debt Couns…" at bounding box center [888, 210] width 194 height 30
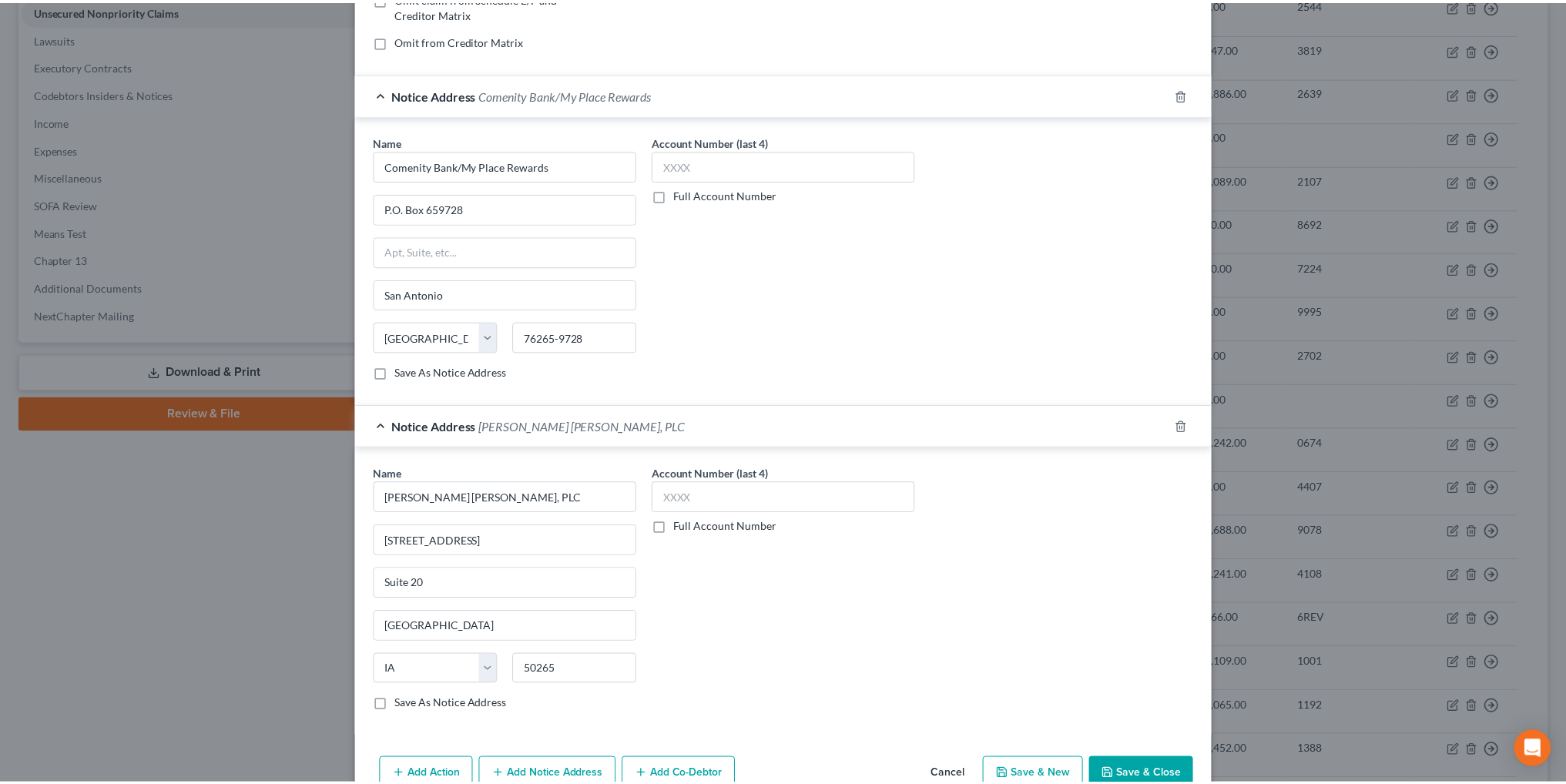
scroll to position [416, 0]
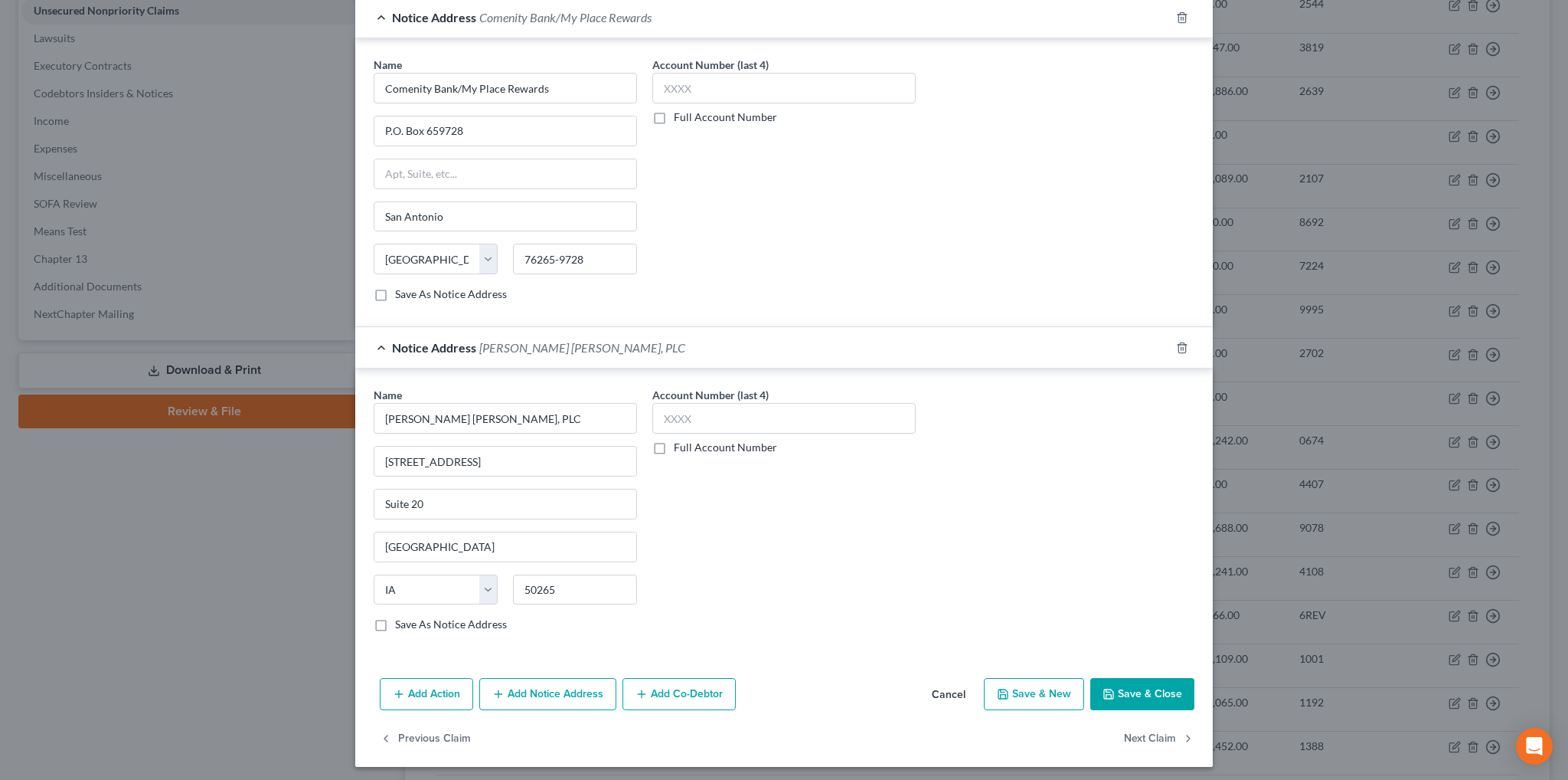
click at [1147, 689] on button "Save & Close" at bounding box center [1142, 694] width 104 height 32
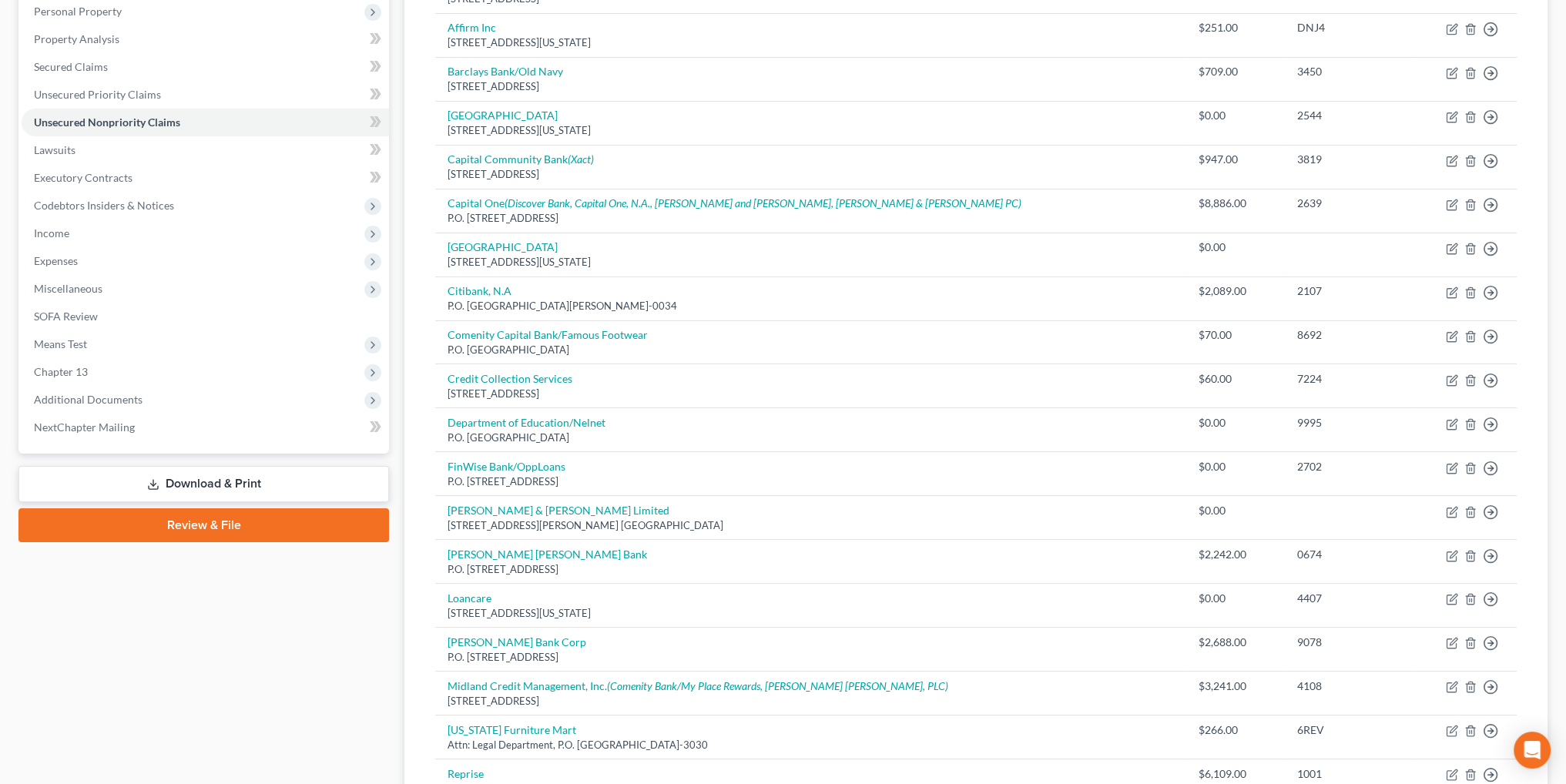
scroll to position [0, 0]
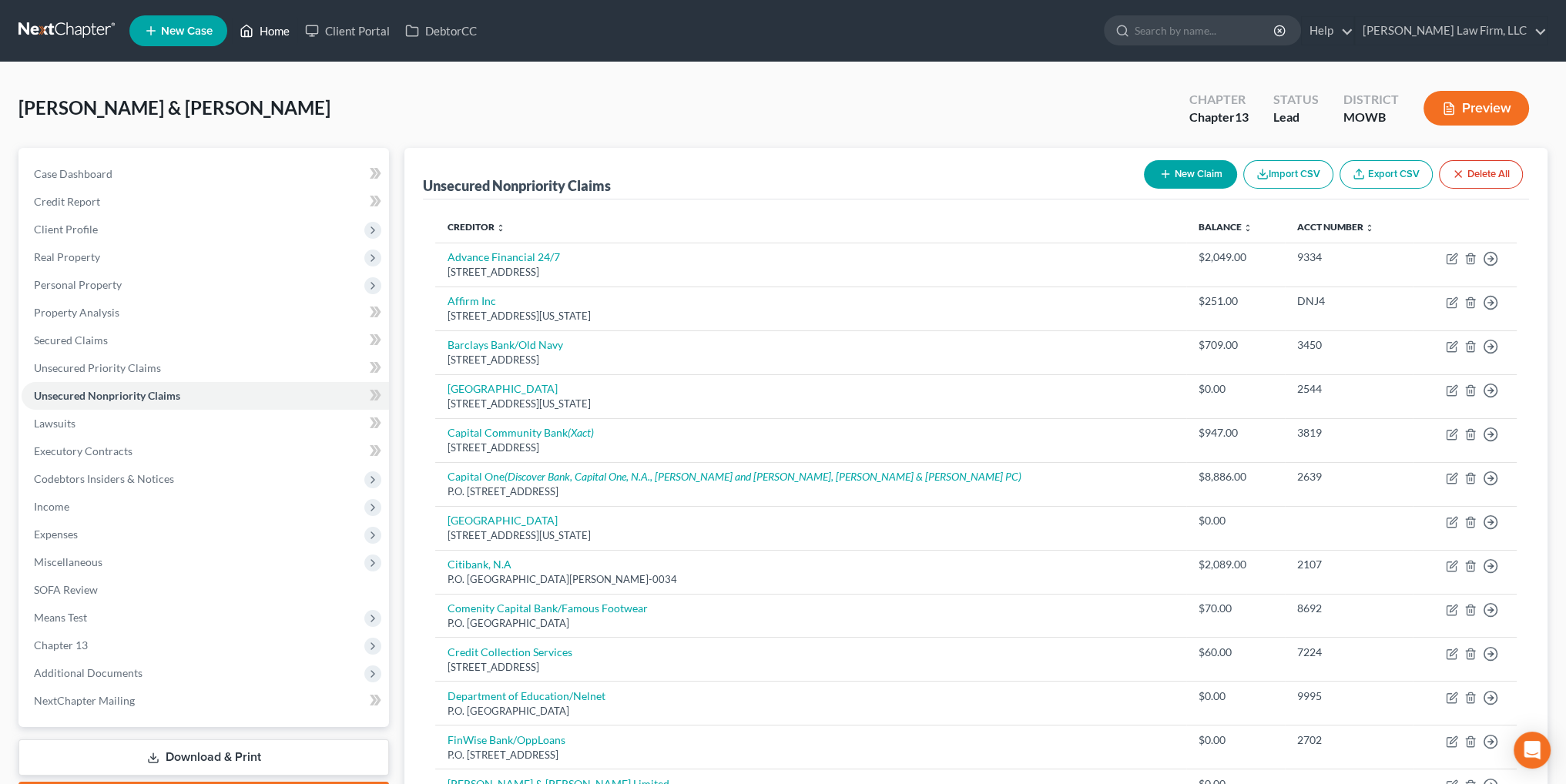
click at [278, 27] on link "Home" at bounding box center [264, 31] width 66 height 28
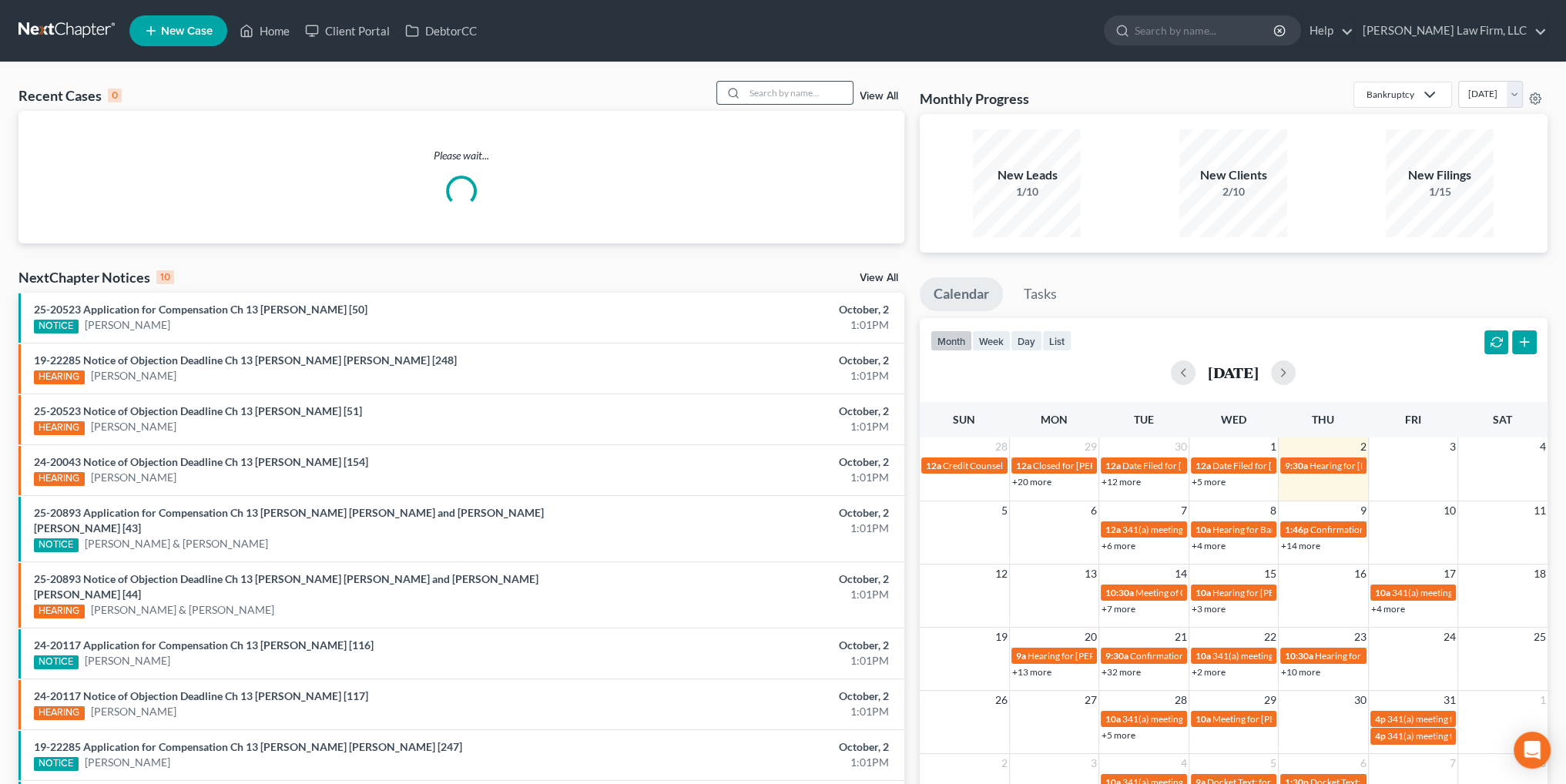
click at [799, 94] on input "search" at bounding box center [799, 93] width 108 height 22
